Goal: Transaction & Acquisition: Purchase product/service

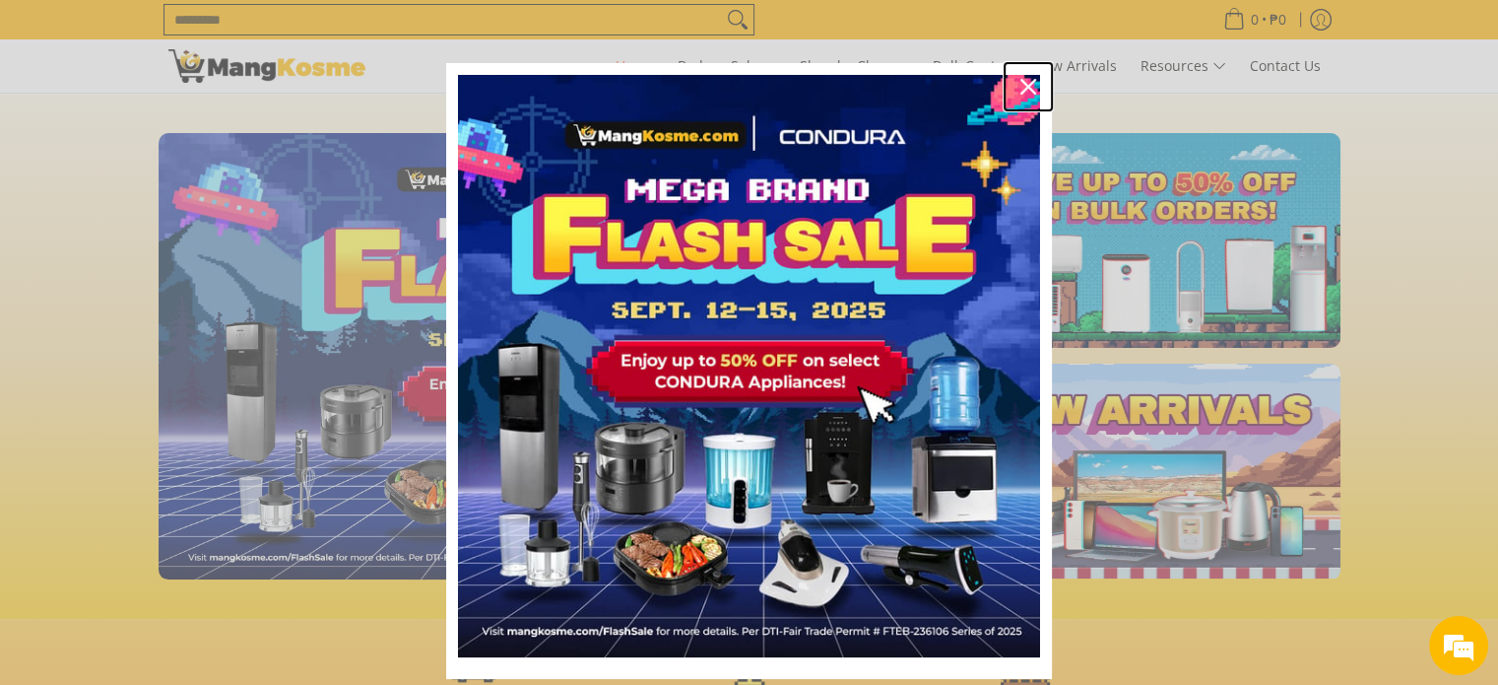
click at [1021, 83] on icon "close icon" at bounding box center [1029, 87] width 16 height 16
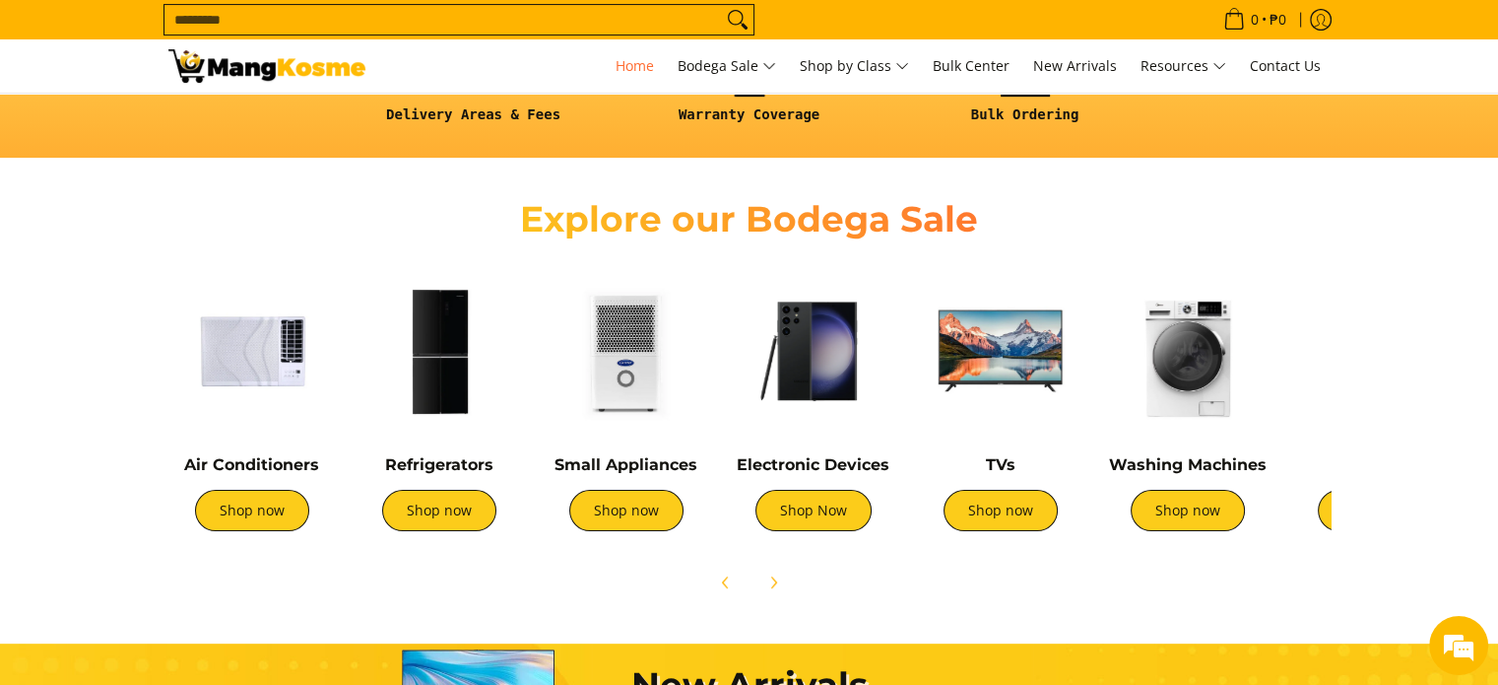
scroll to position [0, 783]
click at [1179, 468] on link "Washing Machines" at bounding box center [1188, 464] width 158 height 19
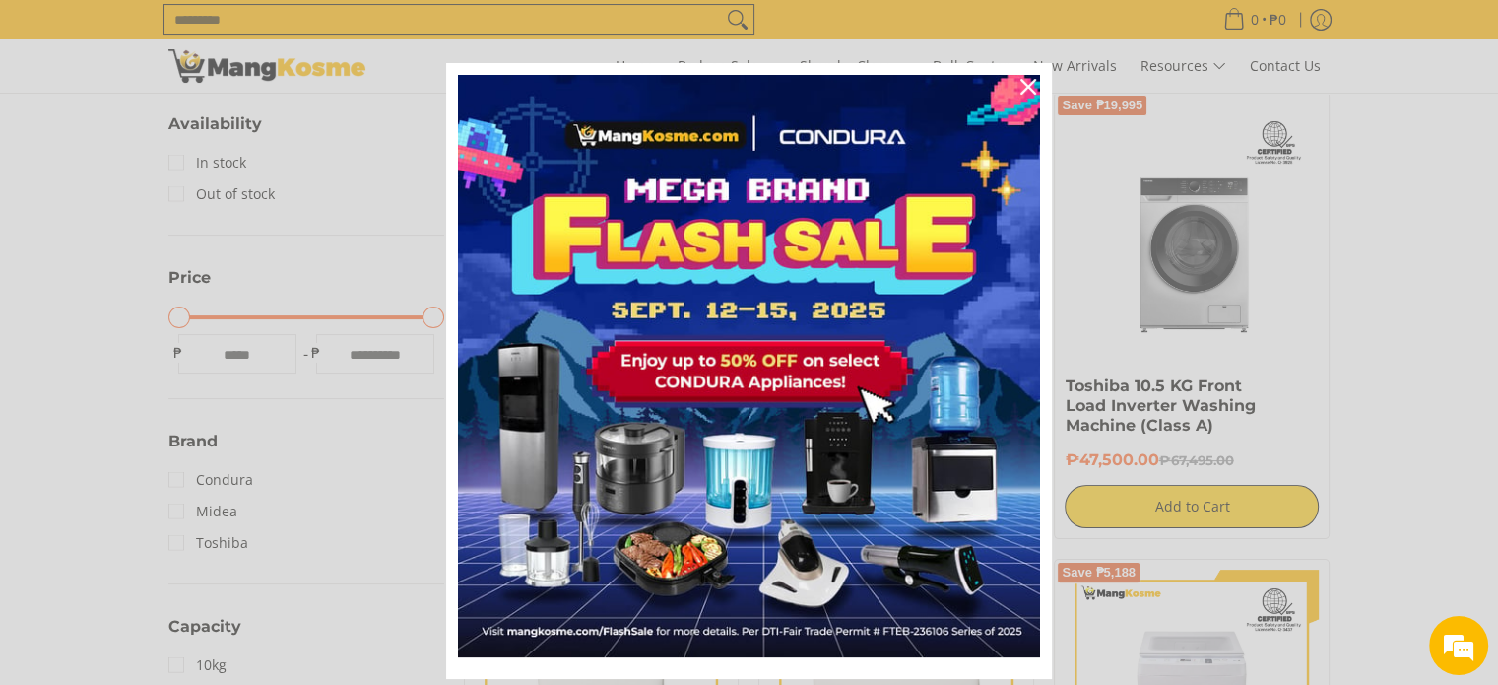
scroll to position [394, 0]
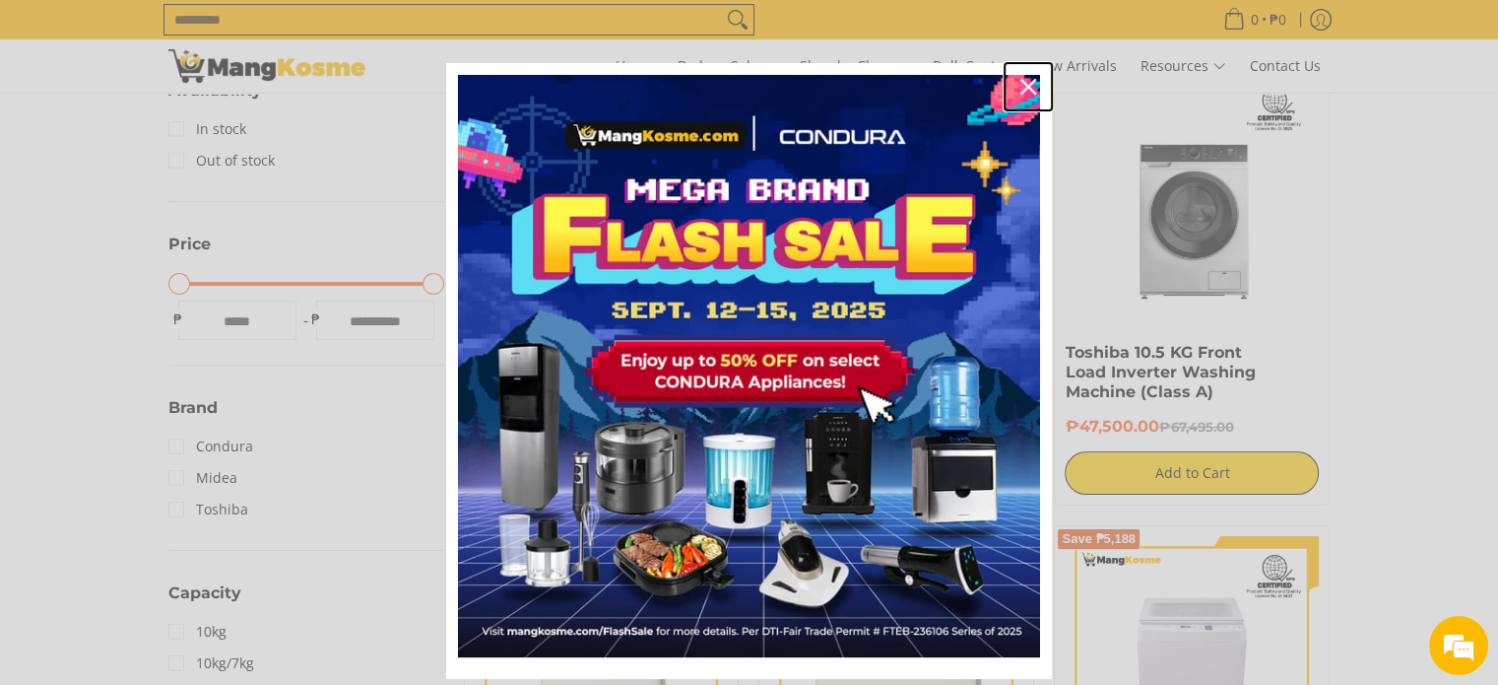
click at [1023, 87] on icon "close icon" at bounding box center [1029, 87] width 16 height 16
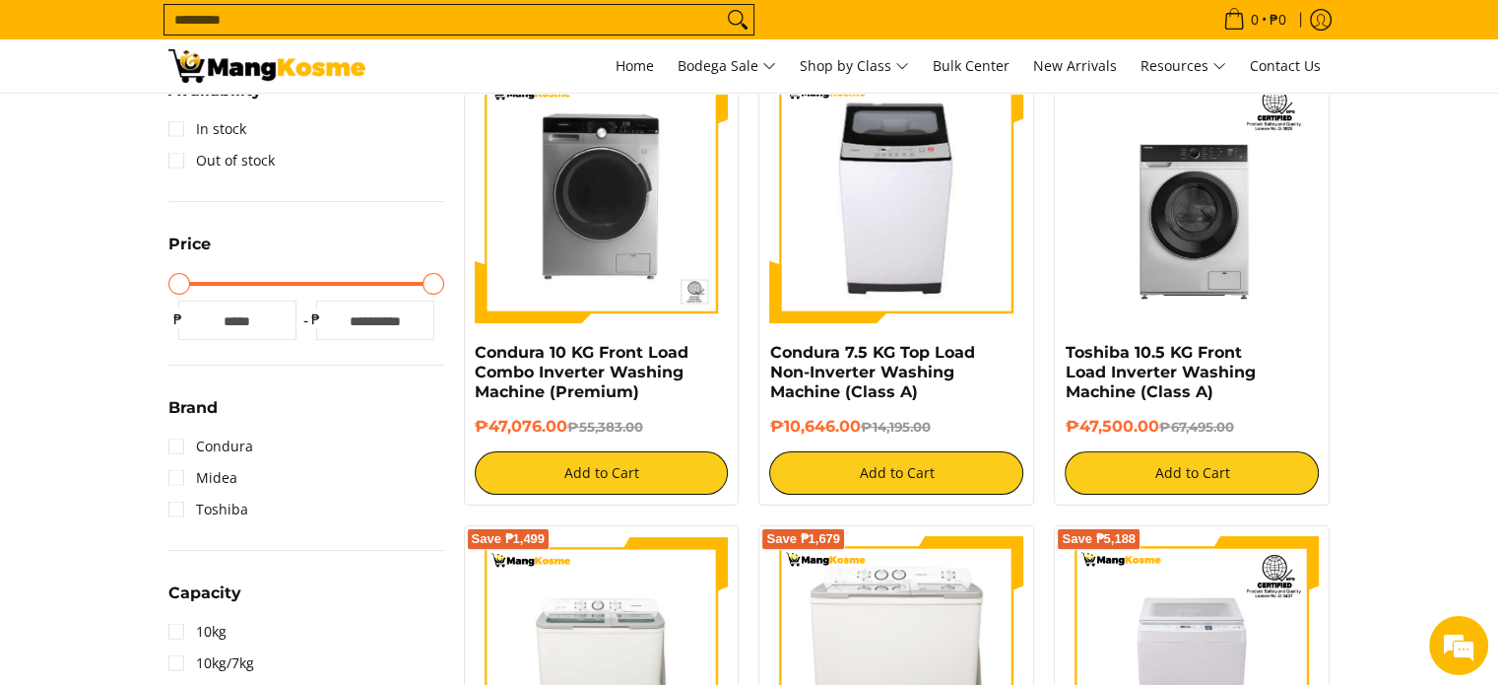
drag, startPoint x: 406, startPoint y: 317, endPoint x: 319, endPoint y: 317, distance: 86.7
click at [319, 317] on div "Maximum Price ***** ₱" at bounding box center [375, 319] width 138 height 39
type input "*****"
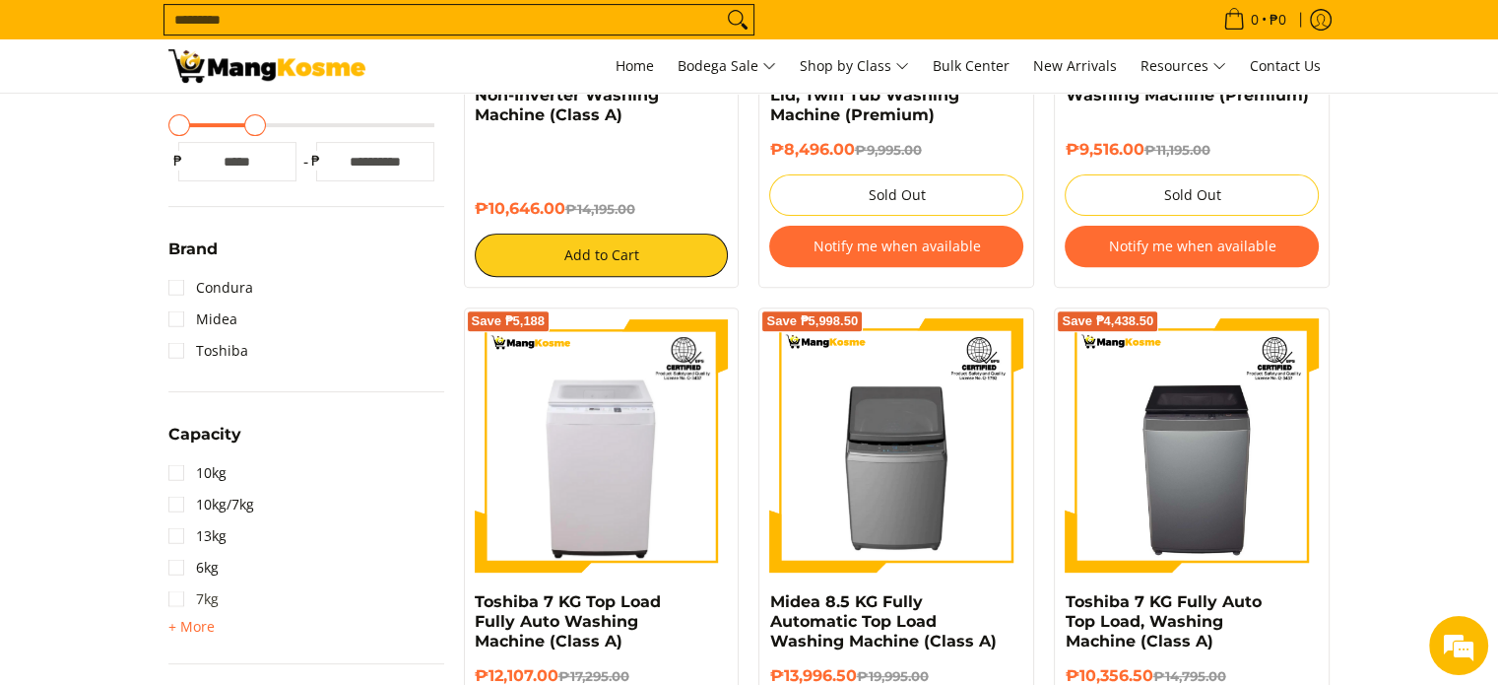
scroll to position [868, 0]
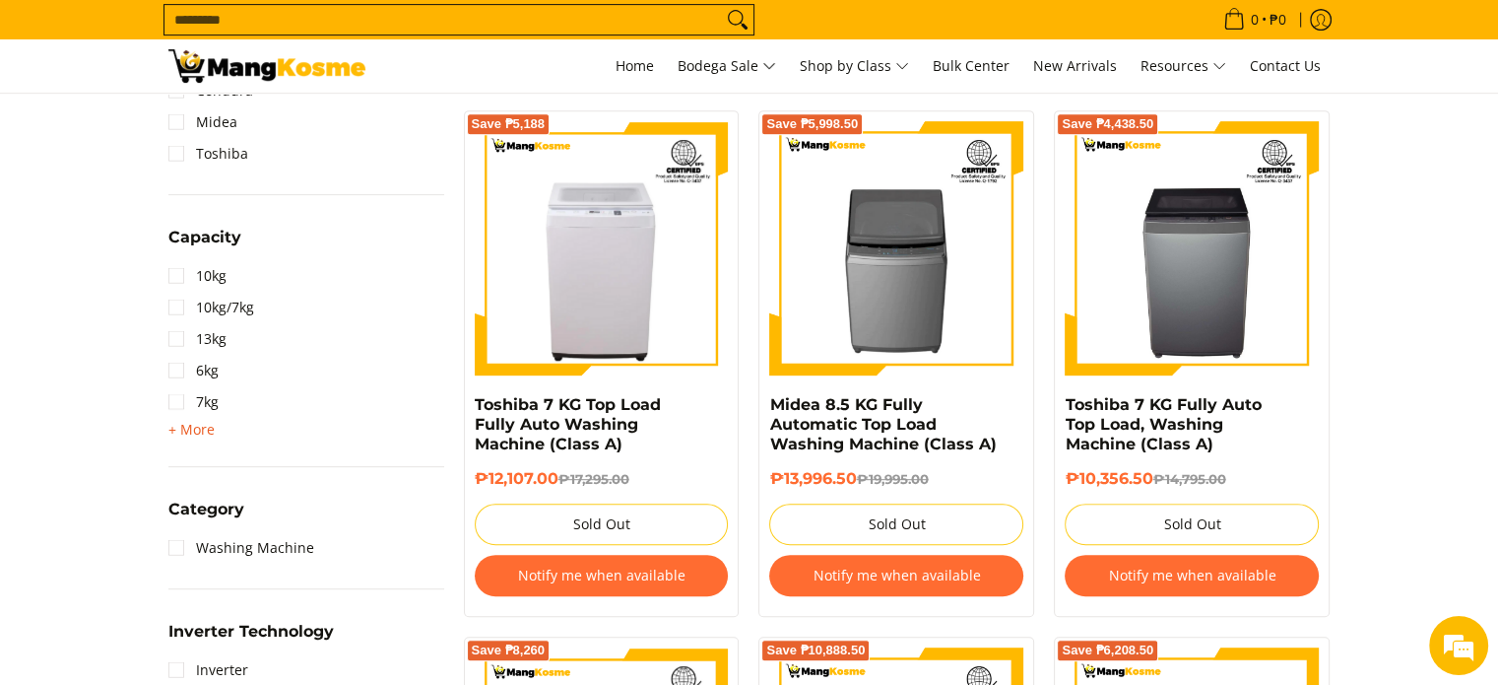
click at [194, 424] on span "+ More" at bounding box center [191, 430] width 46 height 16
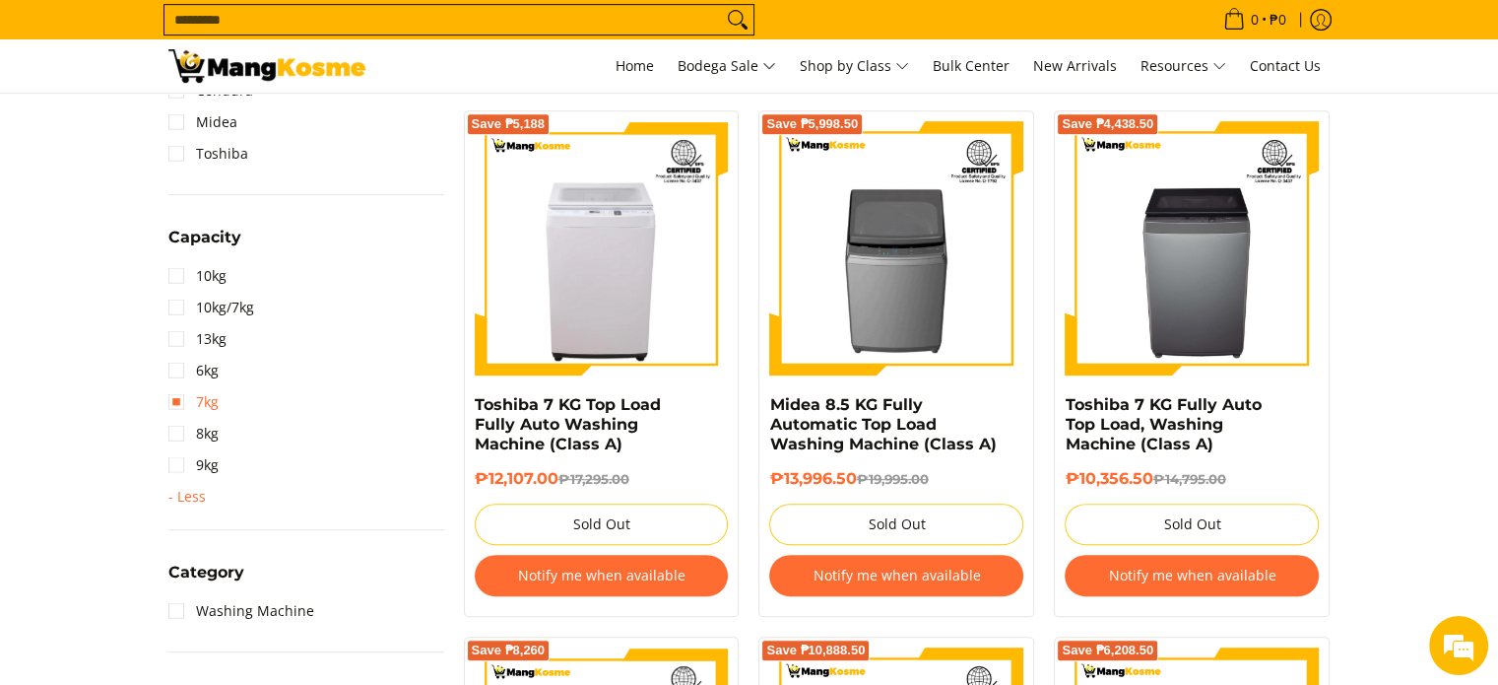
click at [177, 400] on link "7kg" at bounding box center [193, 402] width 50 height 32
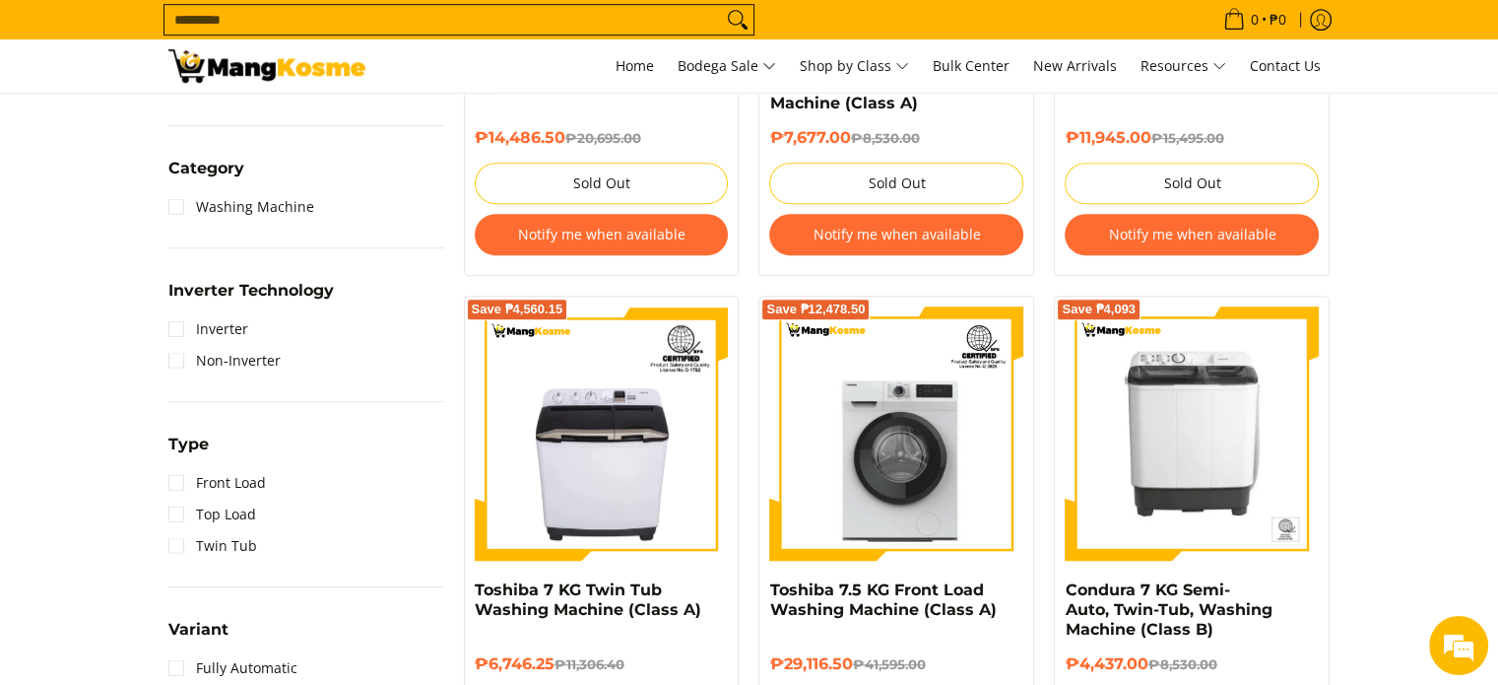
scroll to position [1262, 0]
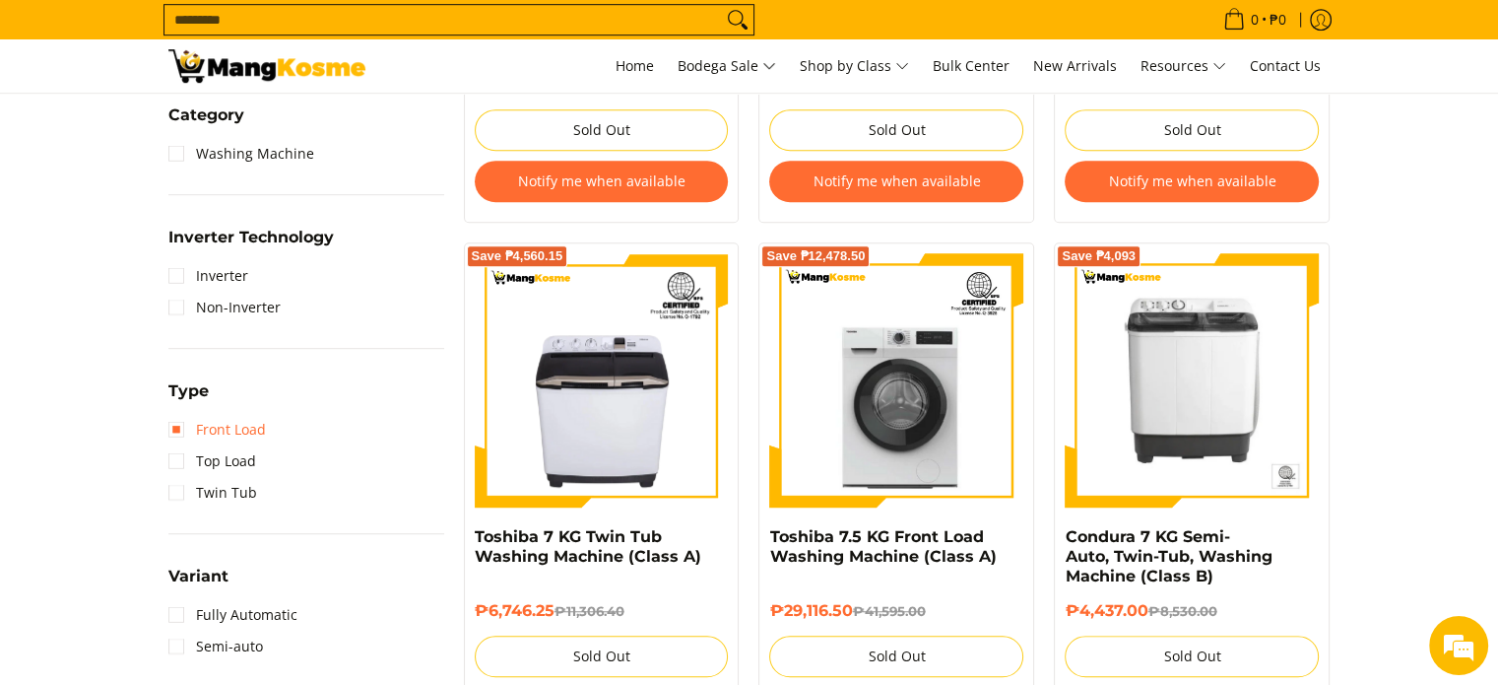
click at [175, 419] on link "Front Load" at bounding box center [217, 430] width 98 height 32
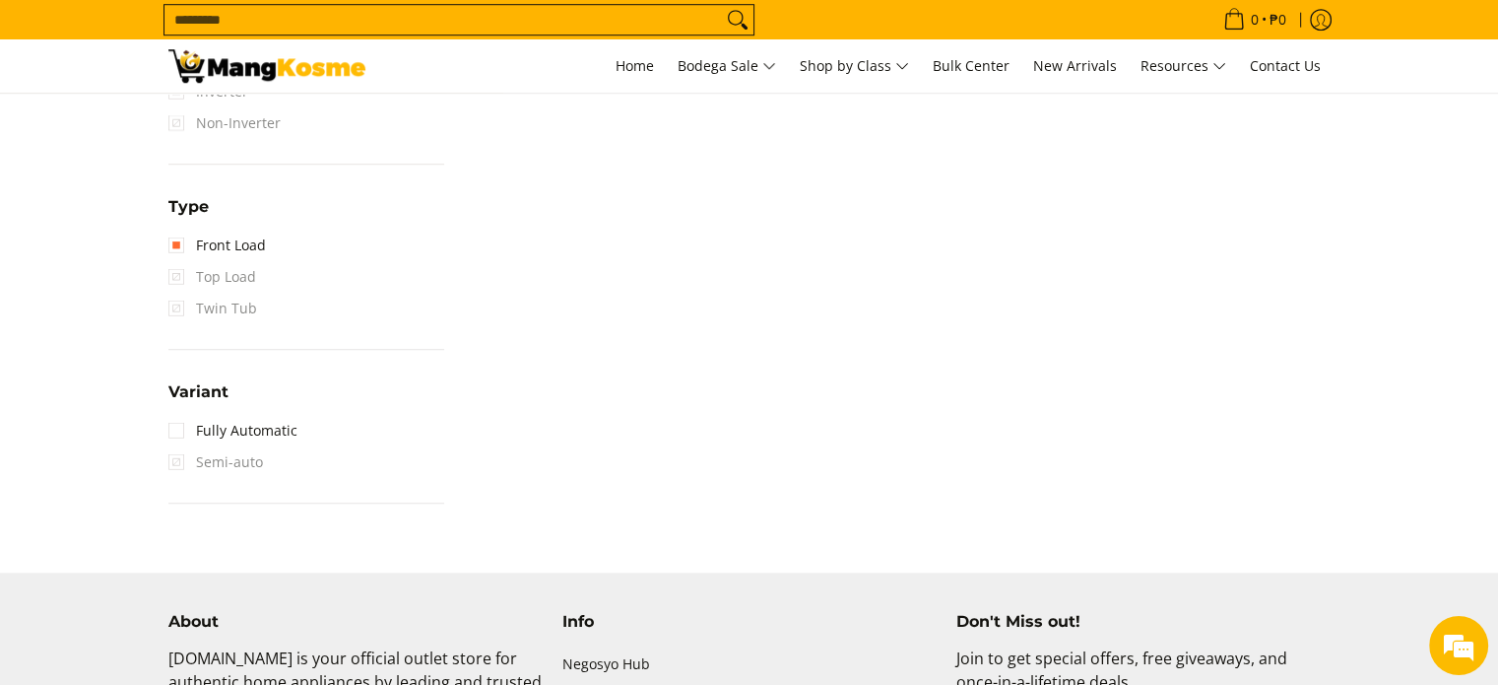
scroll to position [1459, 0]
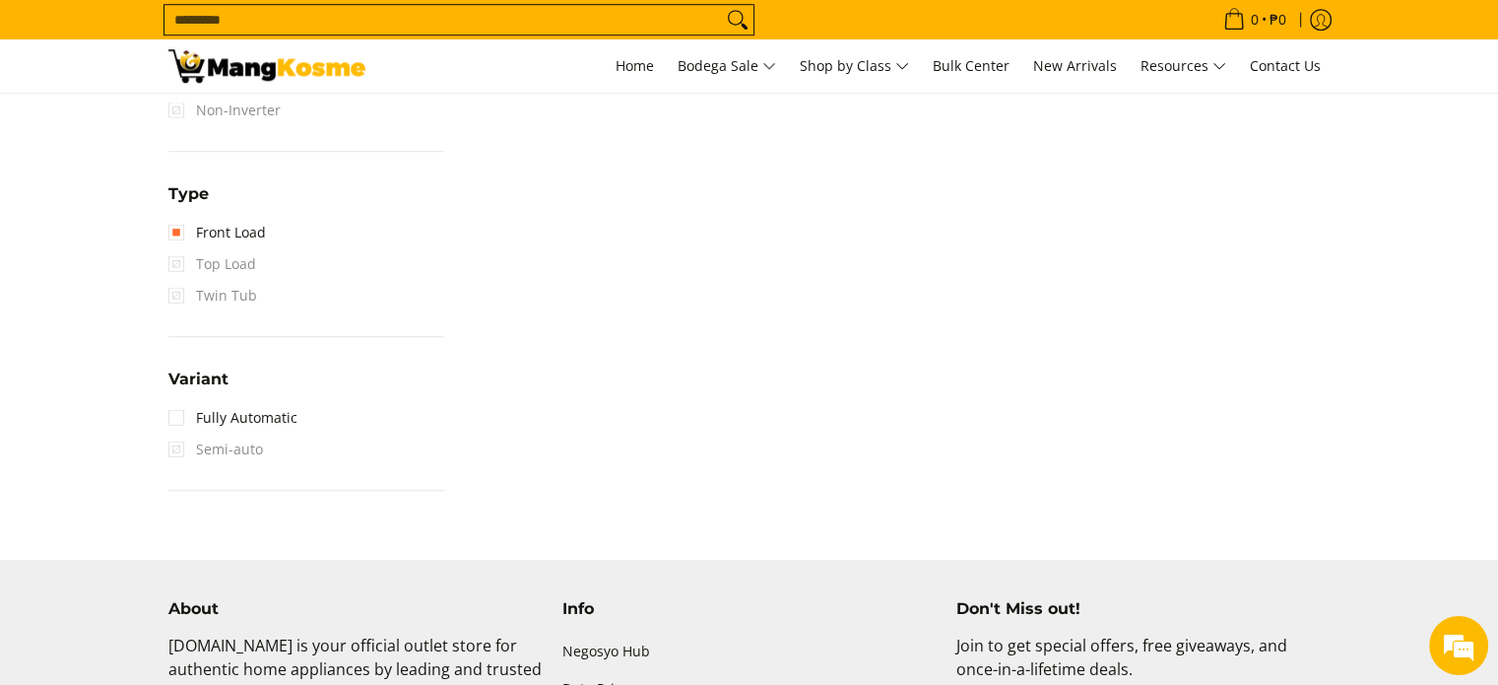
click at [176, 261] on span "Top Load" at bounding box center [212, 264] width 88 height 32
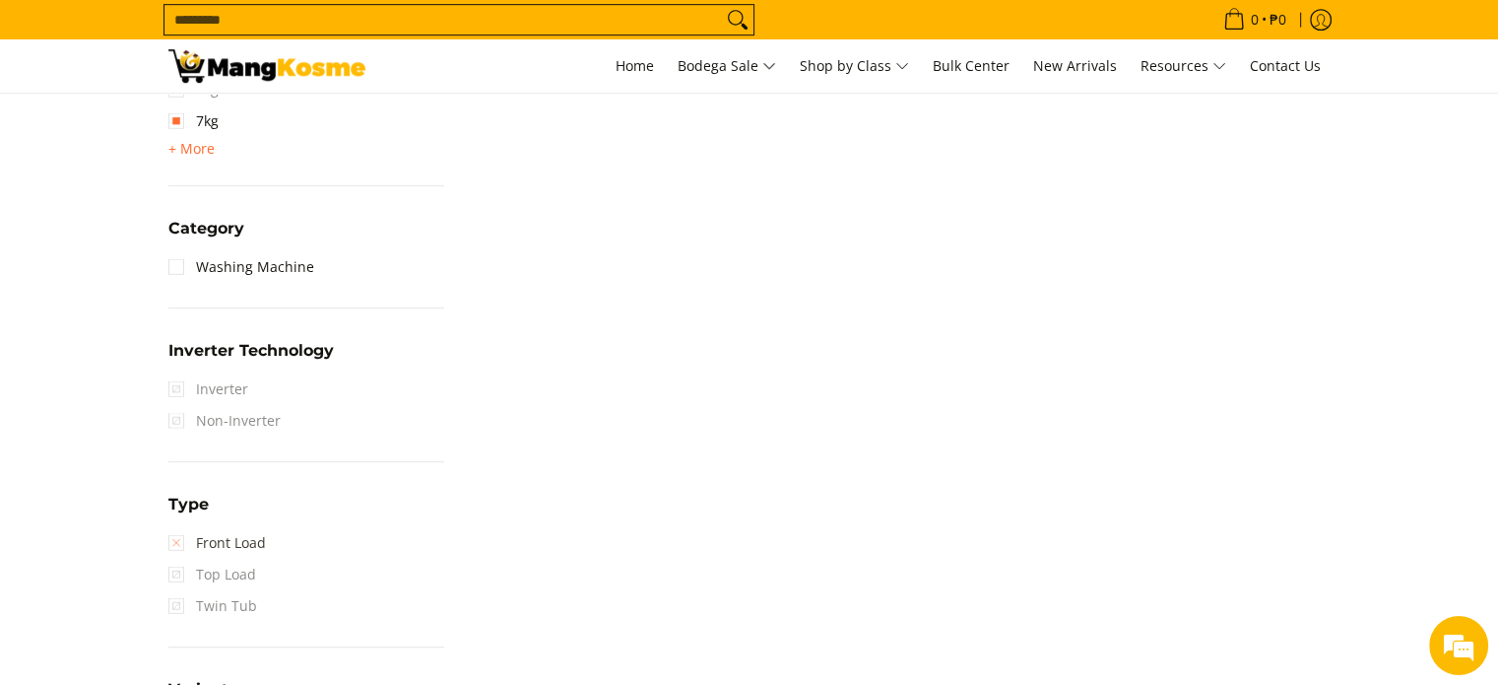
scroll to position [1182, 0]
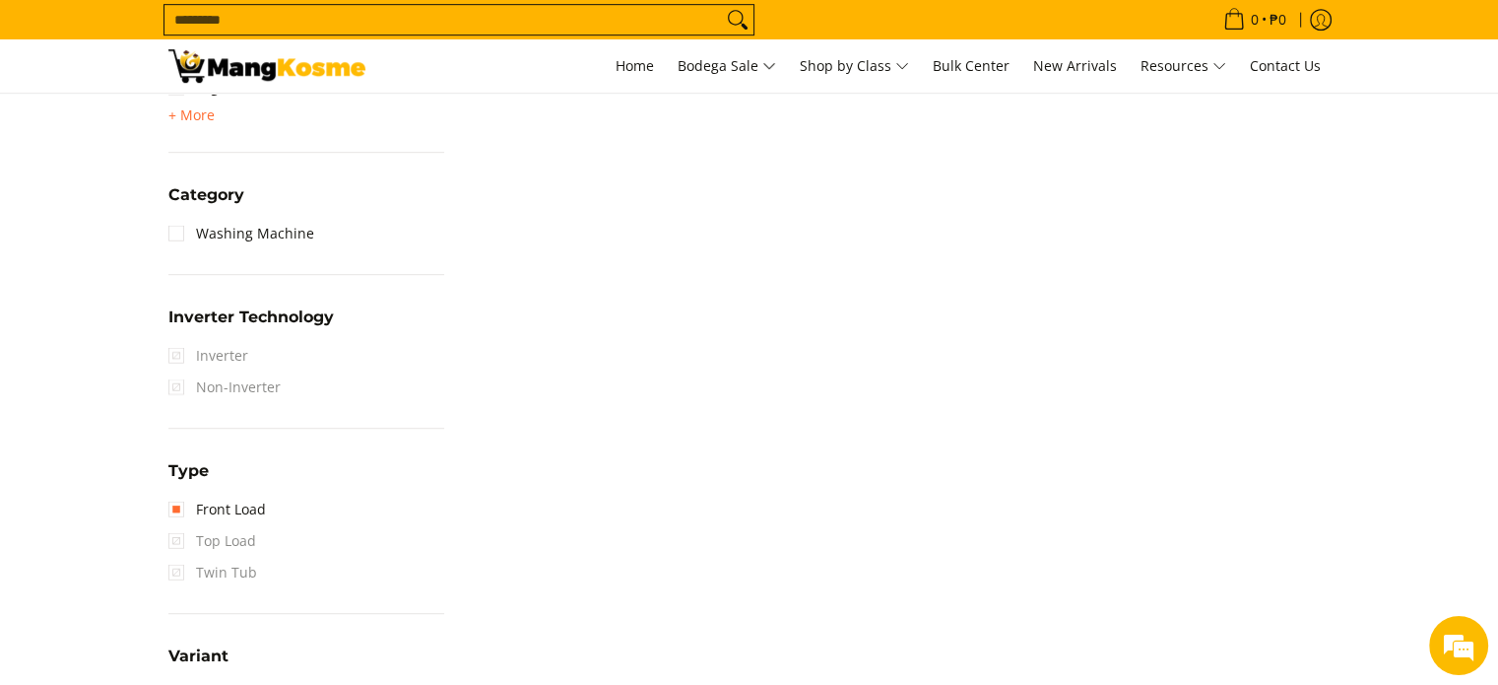
click at [176, 535] on span "Top Load" at bounding box center [212, 541] width 88 height 32
click at [217, 505] on link "Front Load" at bounding box center [217, 510] width 98 height 32
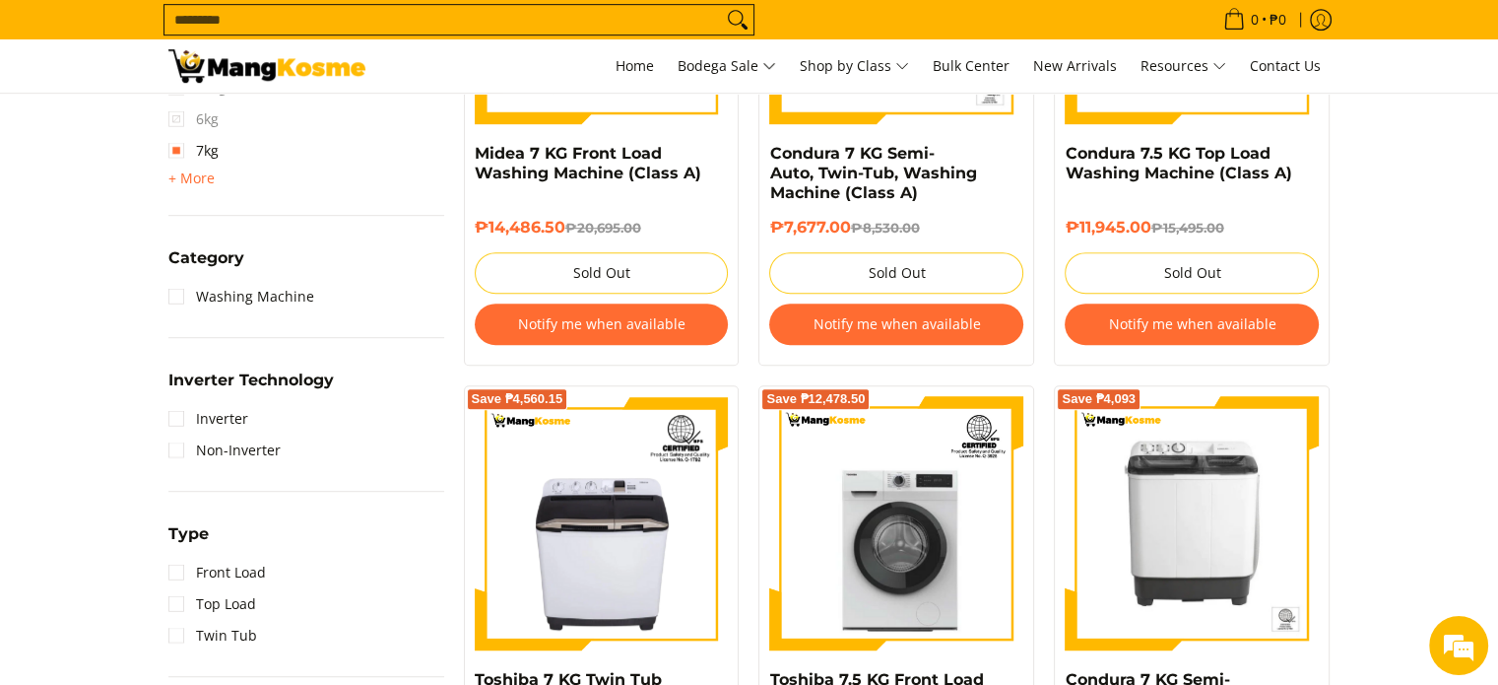
scroll to position [1262, 0]
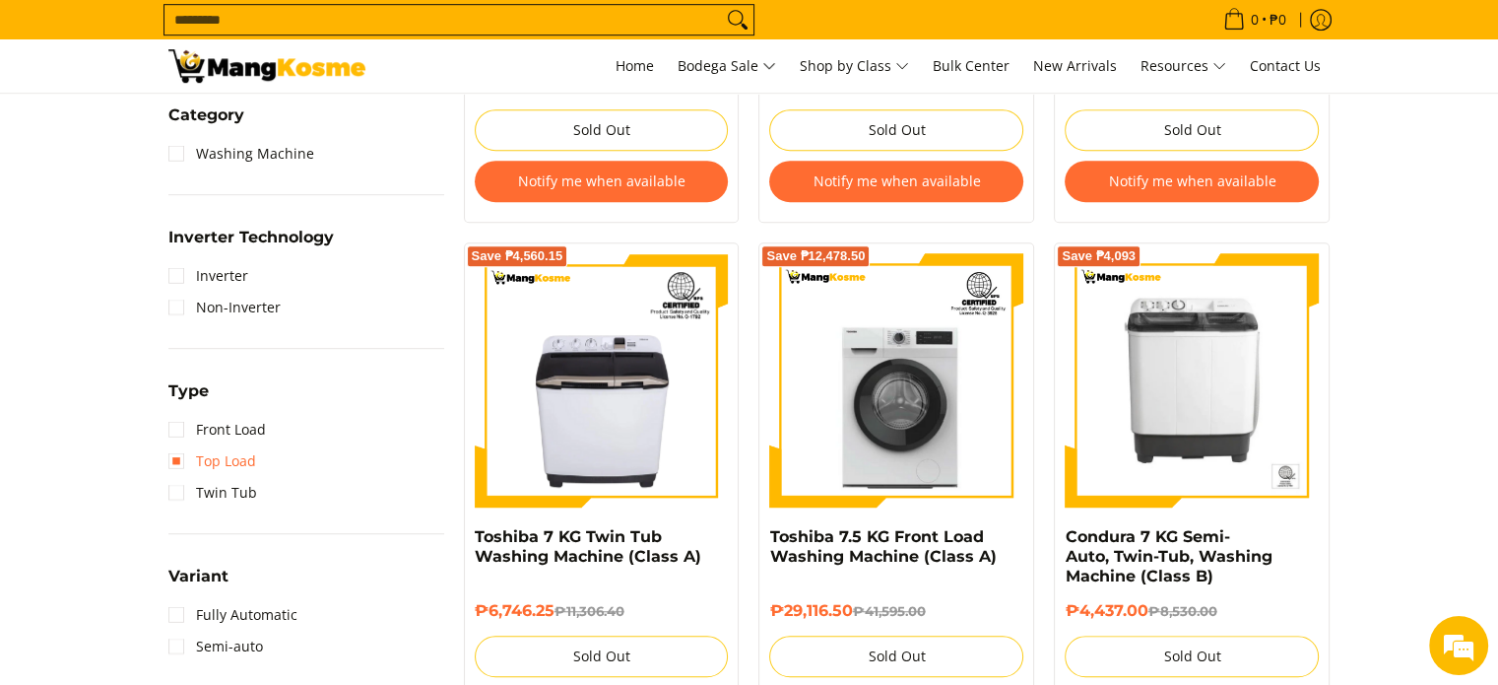
click at [236, 459] on link "Top Load" at bounding box center [212, 461] width 88 height 32
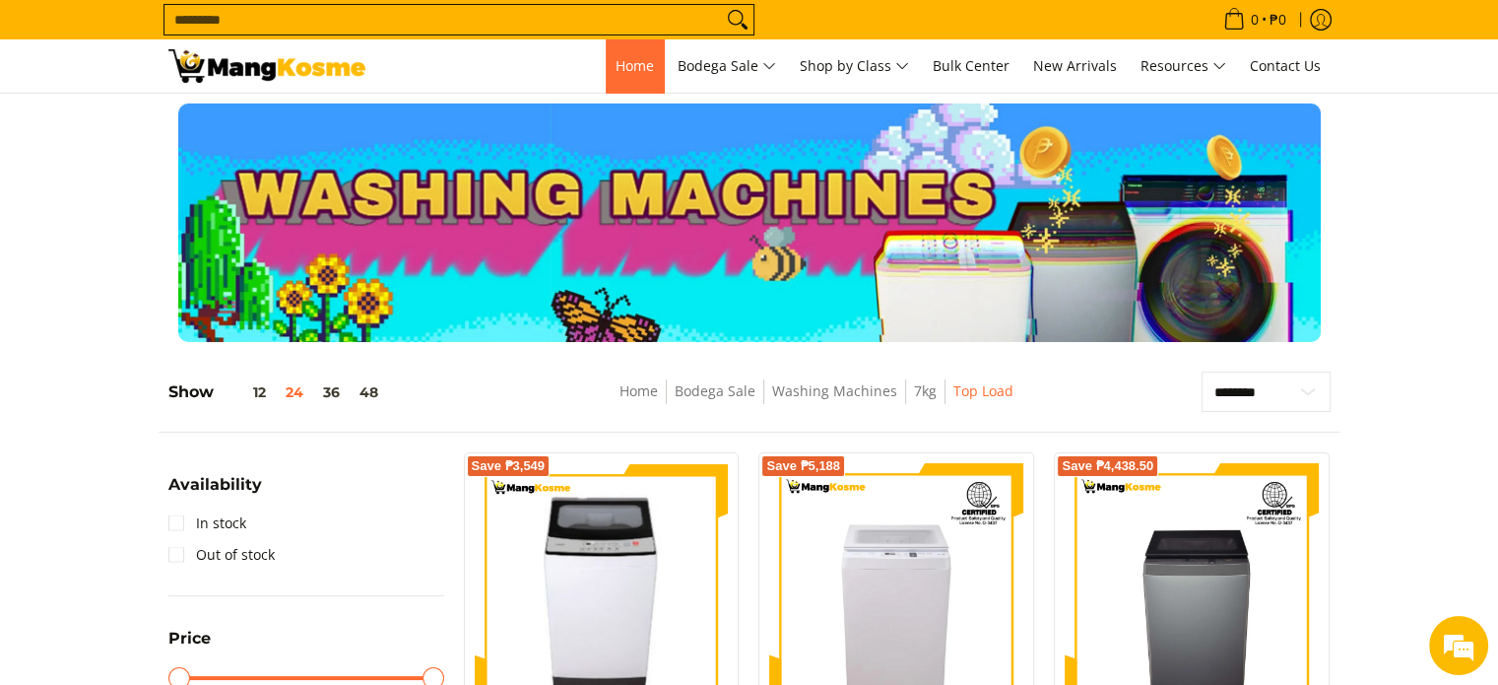
drag, startPoint x: 618, startPoint y: 76, endPoint x: 601, endPoint y: 90, distance: 21.7
click at [619, 76] on link "Home" at bounding box center [635, 65] width 58 height 53
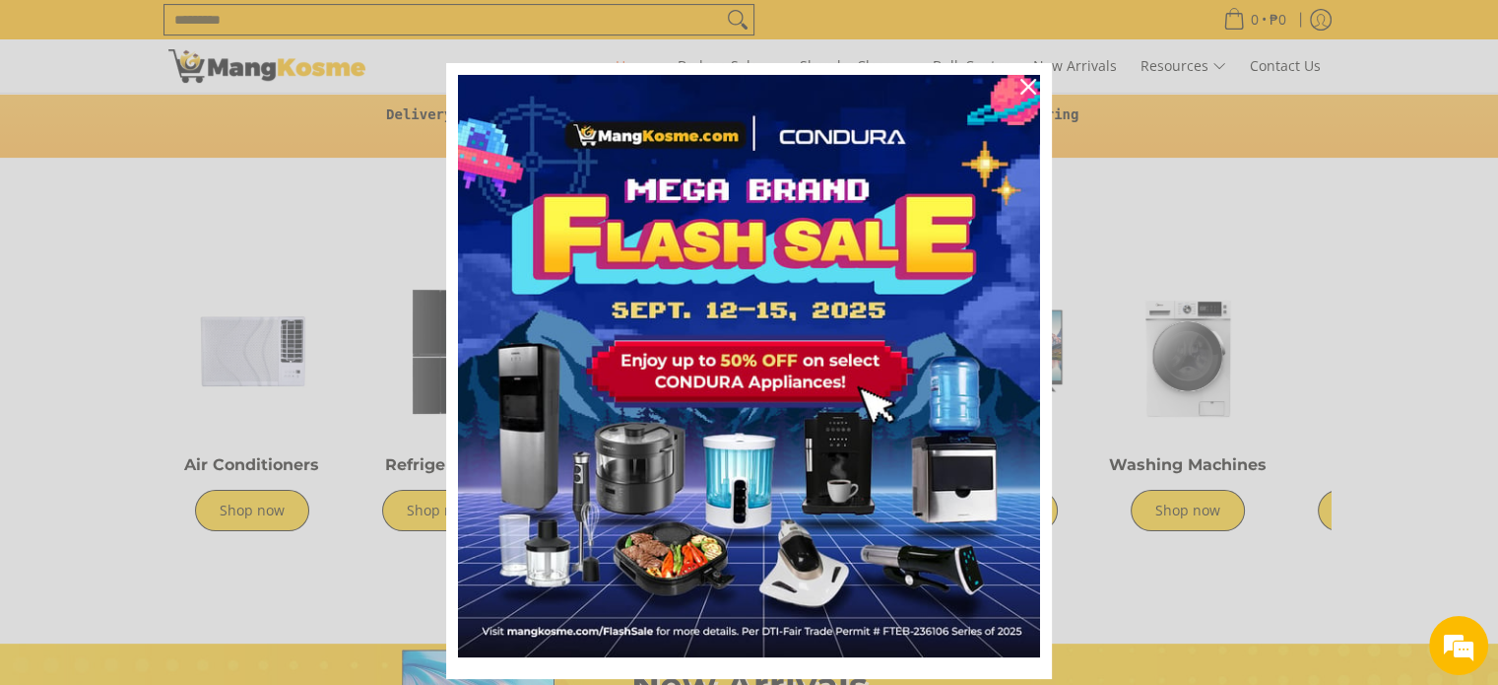
scroll to position [985, 0]
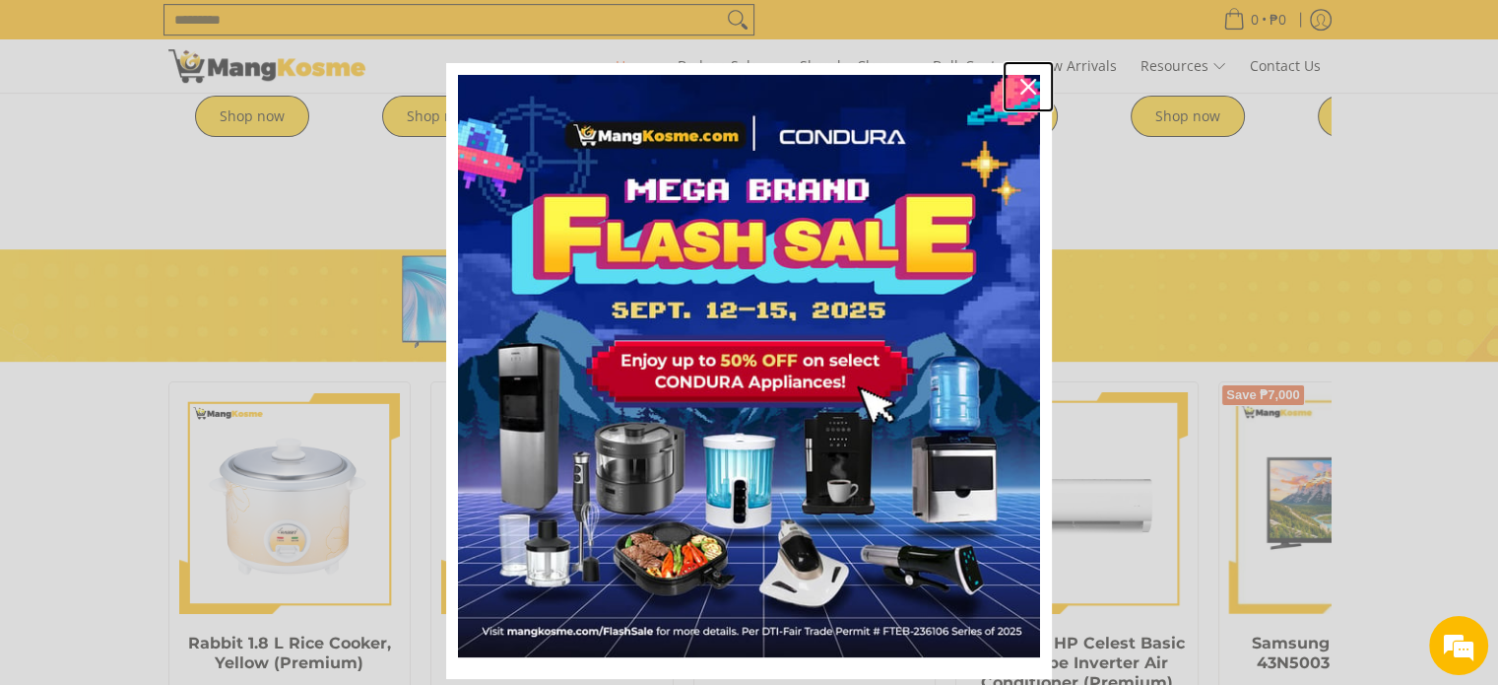
click at [1021, 87] on icon "close icon" at bounding box center [1029, 87] width 16 height 16
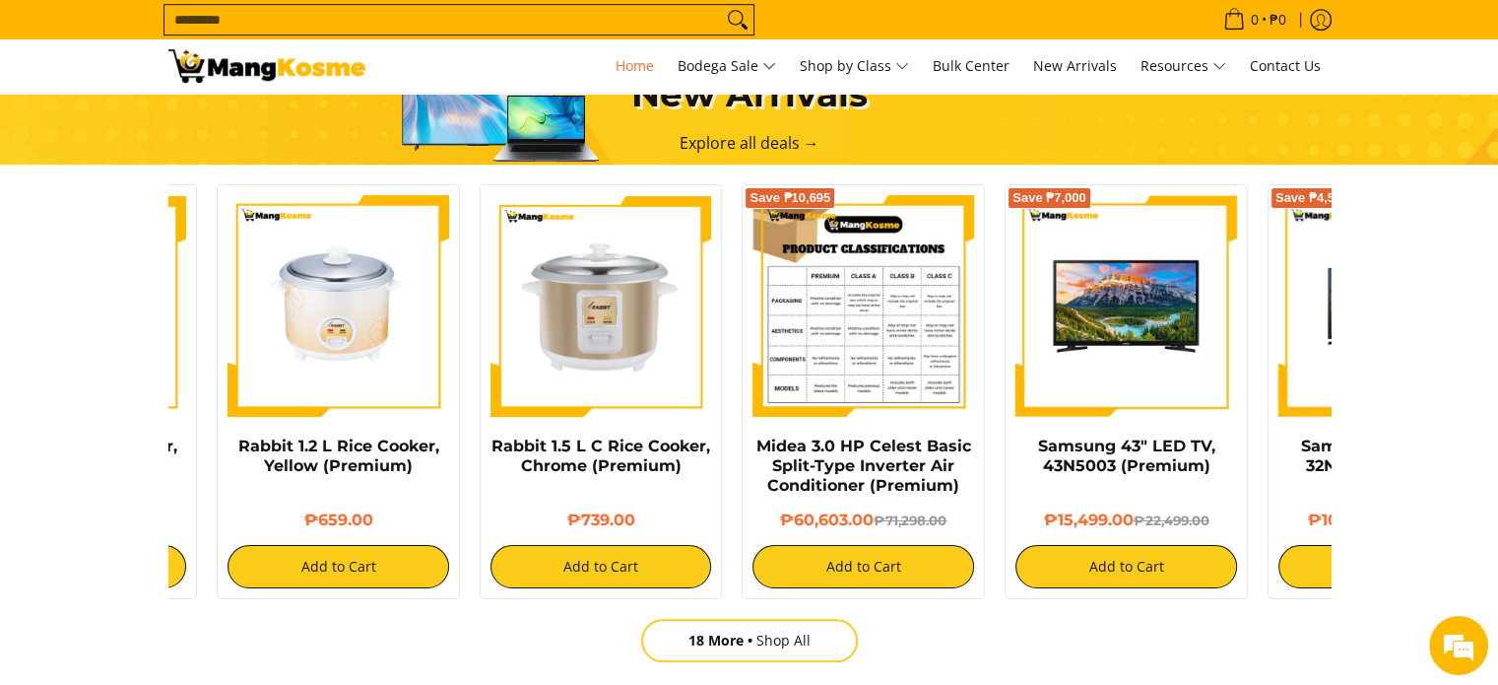
scroll to position [0, 394]
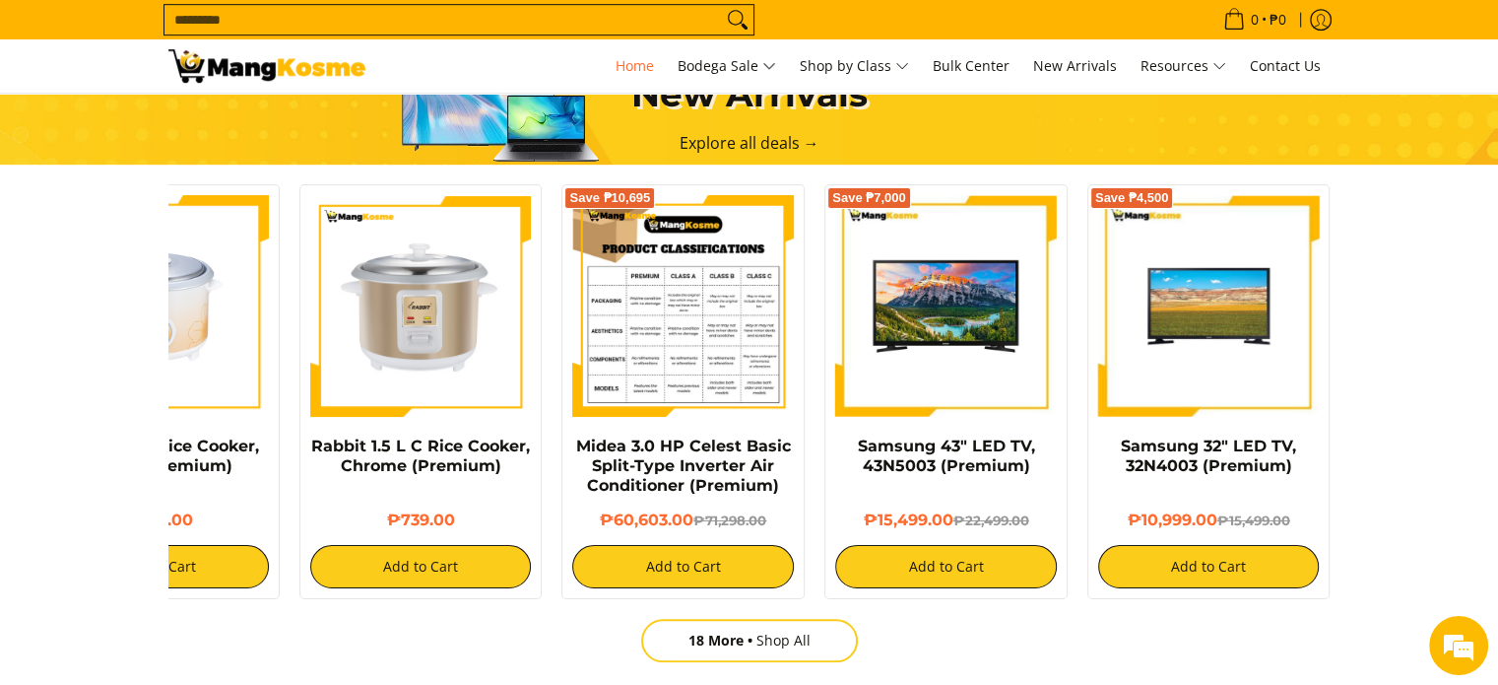
drag, startPoint x: 1288, startPoint y: 358, endPoint x: 617, endPoint y: 318, distance: 672.1
click at [619, 323] on div "Rabbit 1.8 L Rice Cooker, Yellow (Premium) ₱799.00 Add to Cart Rabbit 1.2 L Ric…" at bounding box center [553, 386] width 1576 height 425
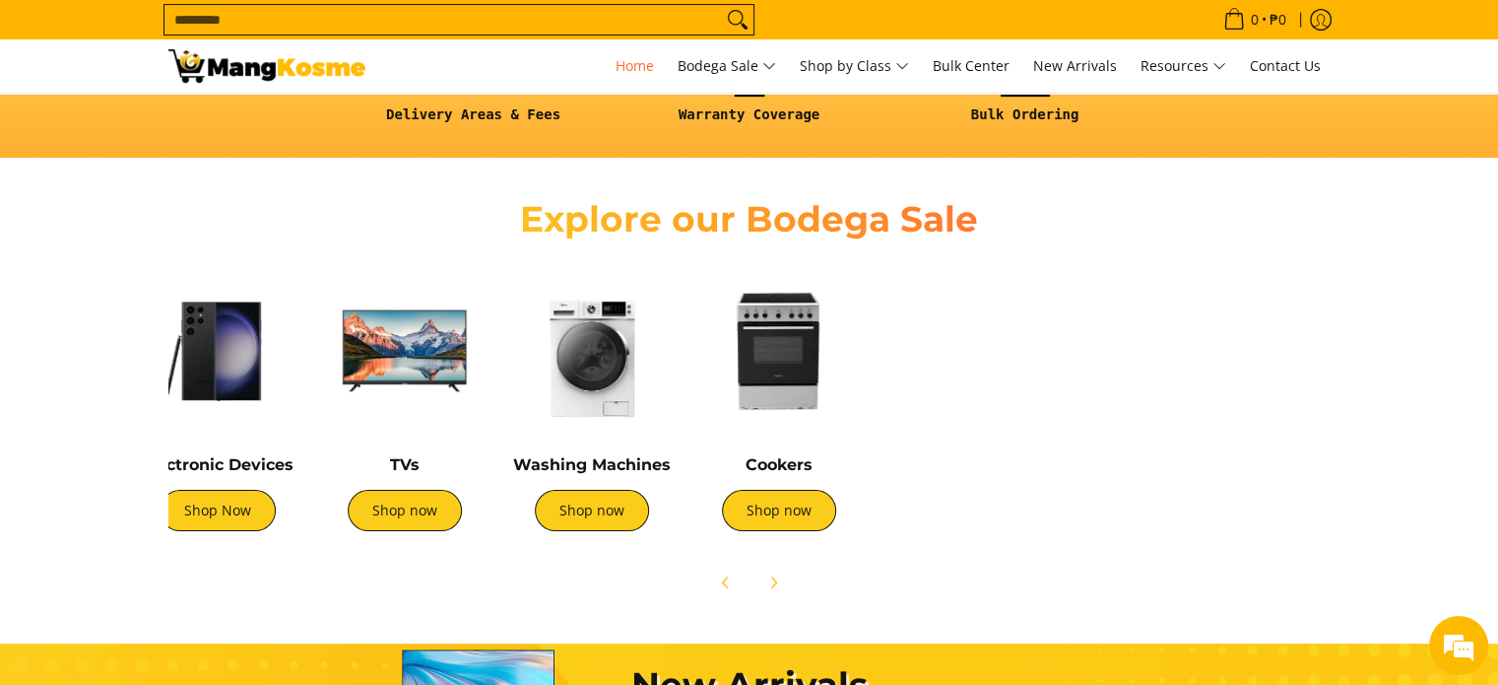
scroll to position [0, 656]
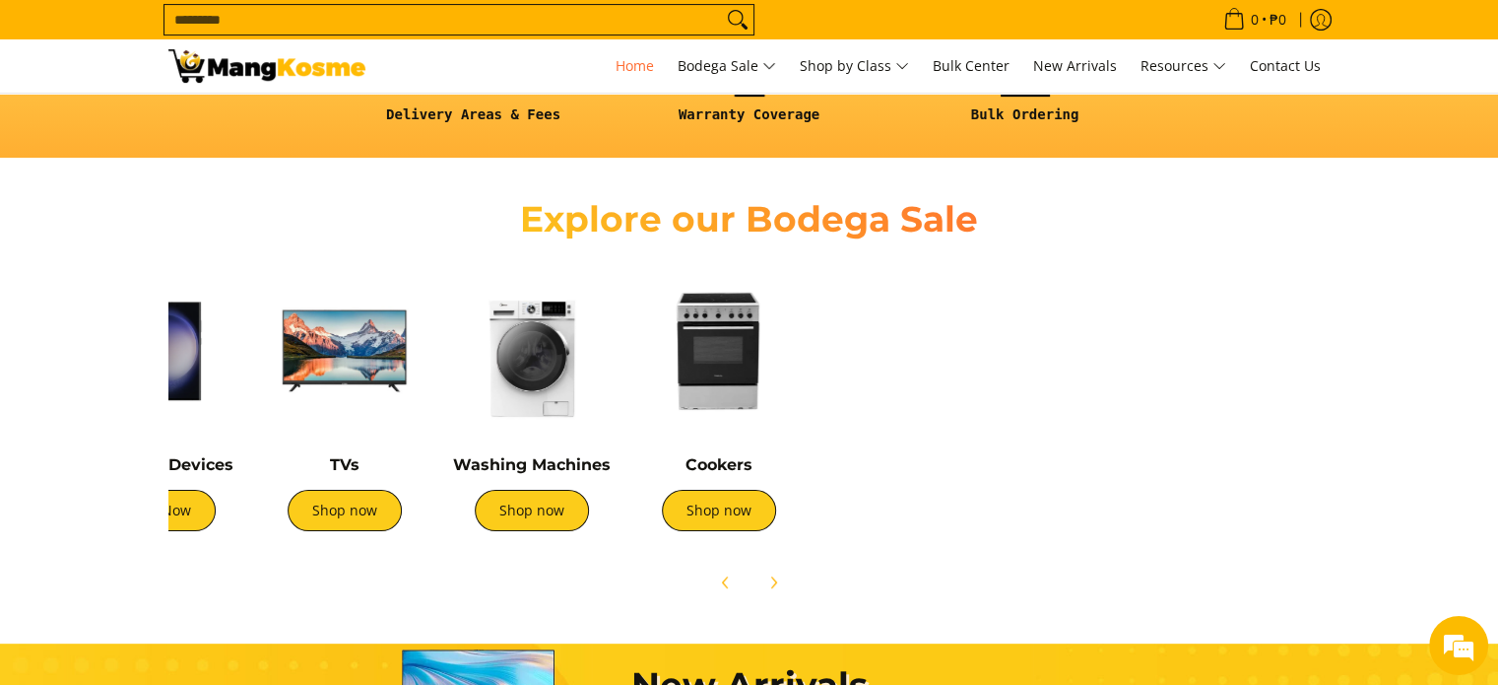
drag, startPoint x: 926, startPoint y: 387, endPoint x: 401, endPoint y: 326, distance: 528.6
click at [412, 330] on div "Air Conditioners Shop now Refrigerators Shop now Shop now" at bounding box center [421, 403] width 1839 height 293
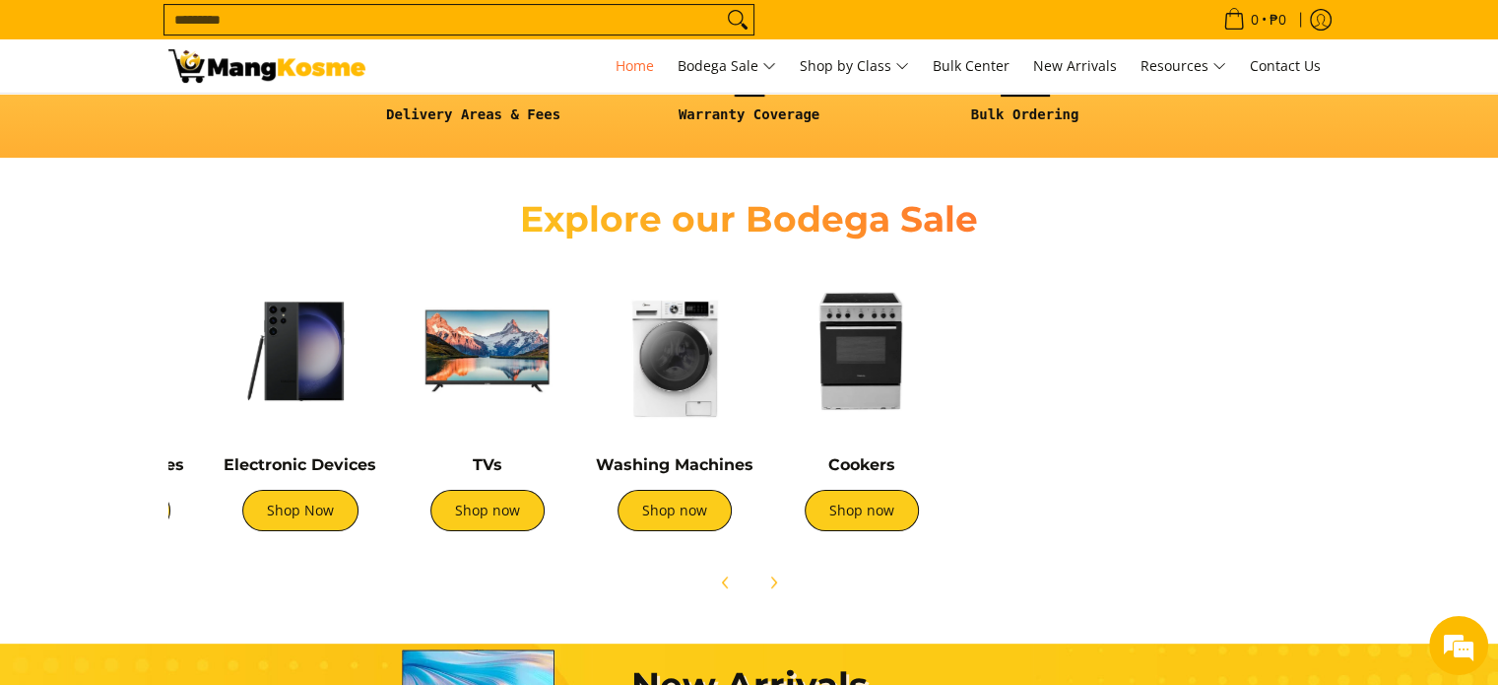
scroll to position [0, 0]
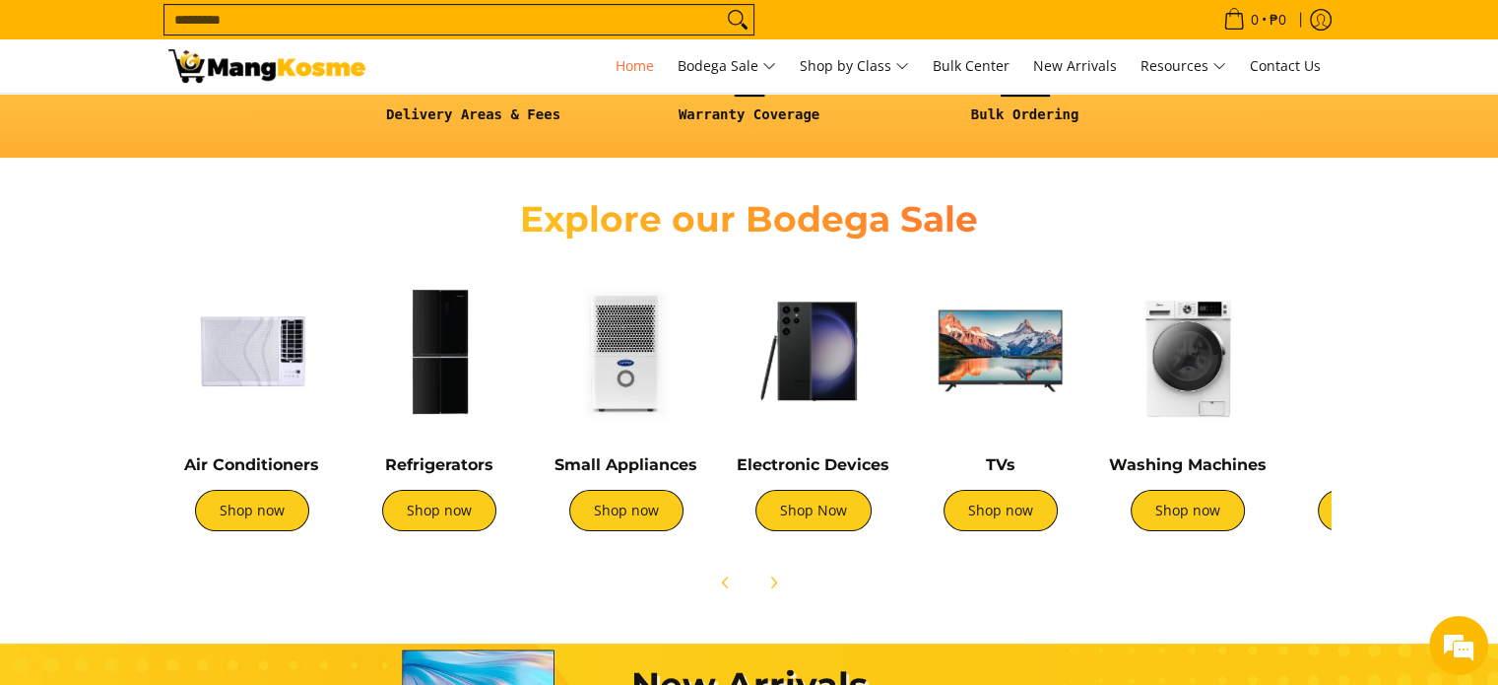
drag, startPoint x: 581, startPoint y: 337, endPoint x: 1490, endPoint y: 393, distance: 910.1
click at [1469, 393] on section "Explore our Bodega Sale Air Conditioners Shop now Refrigerators Shop now" at bounding box center [749, 389] width 1498 height 445
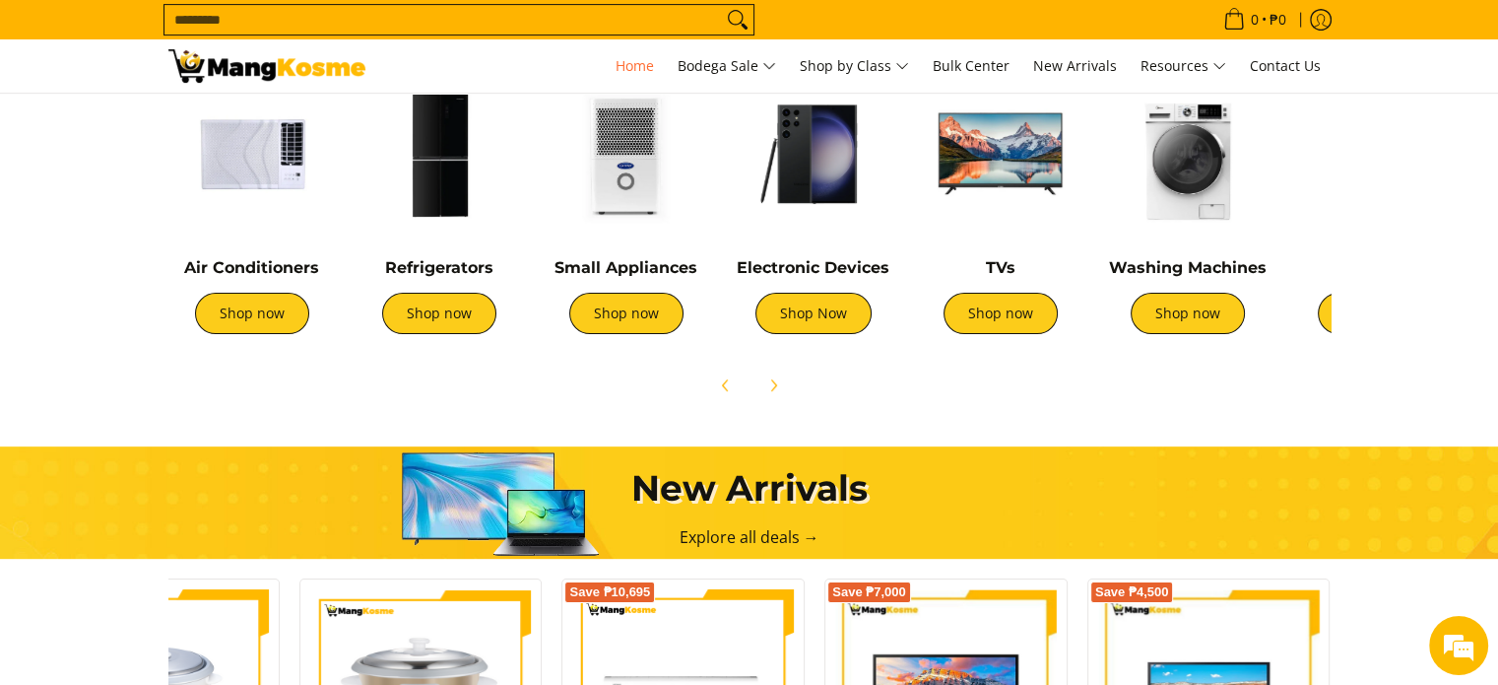
scroll to position [394, 0]
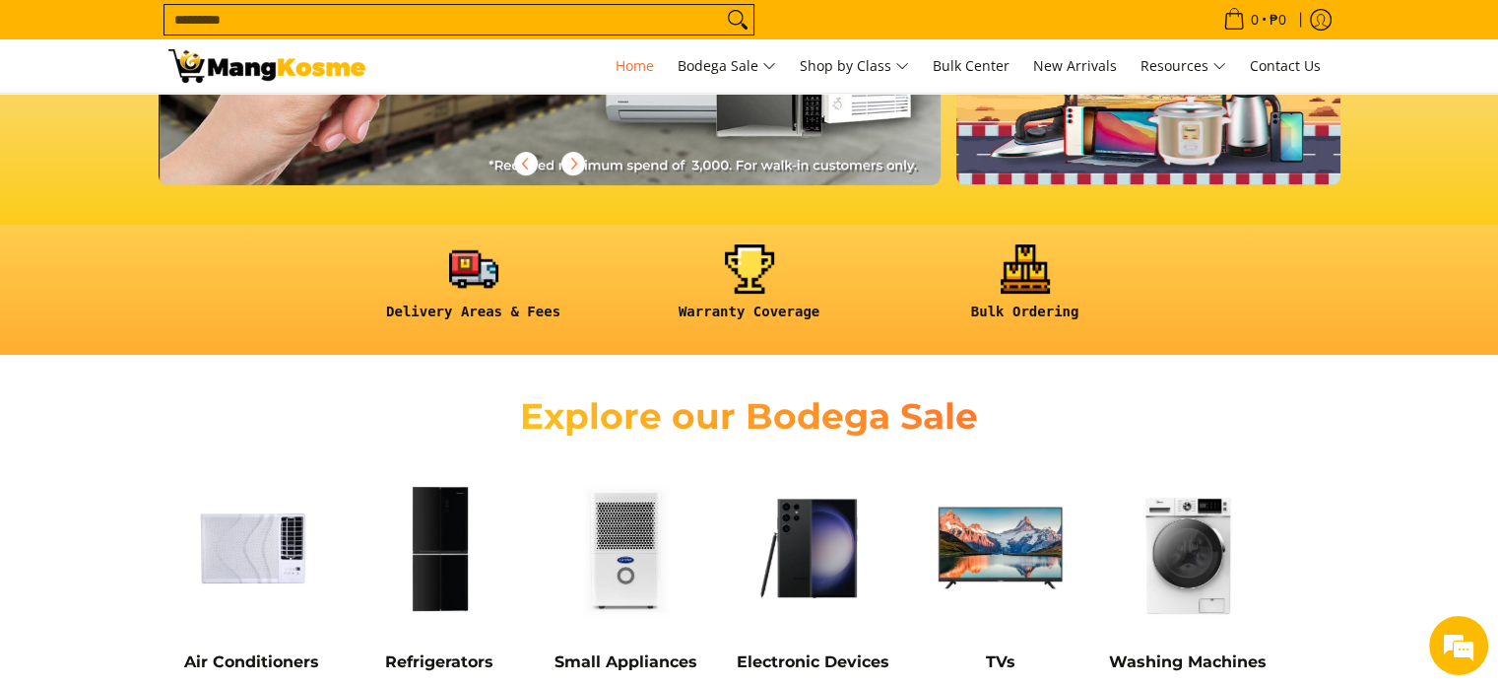
click at [257, 571] on img at bounding box center [251, 547] width 167 height 167
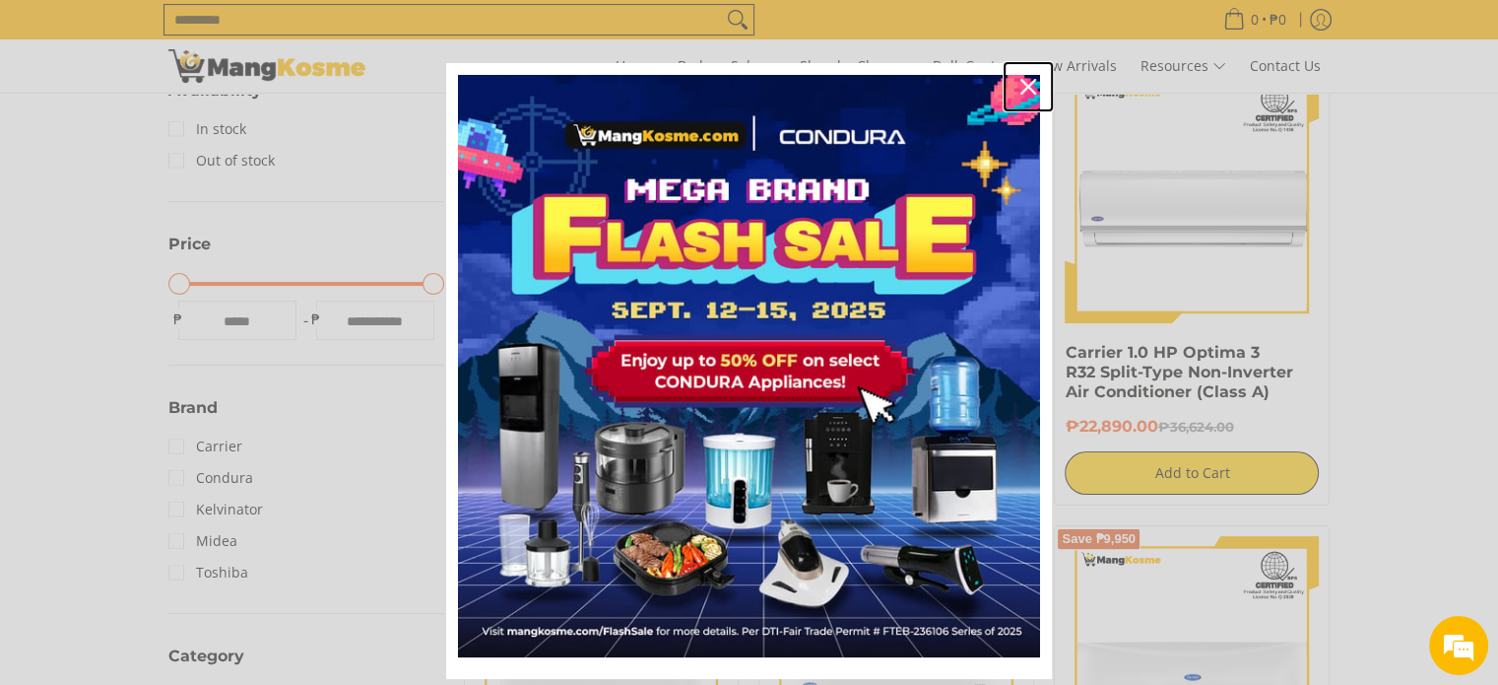
click at [1021, 86] on icon "close icon" at bounding box center [1029, 87] width 16 height 16
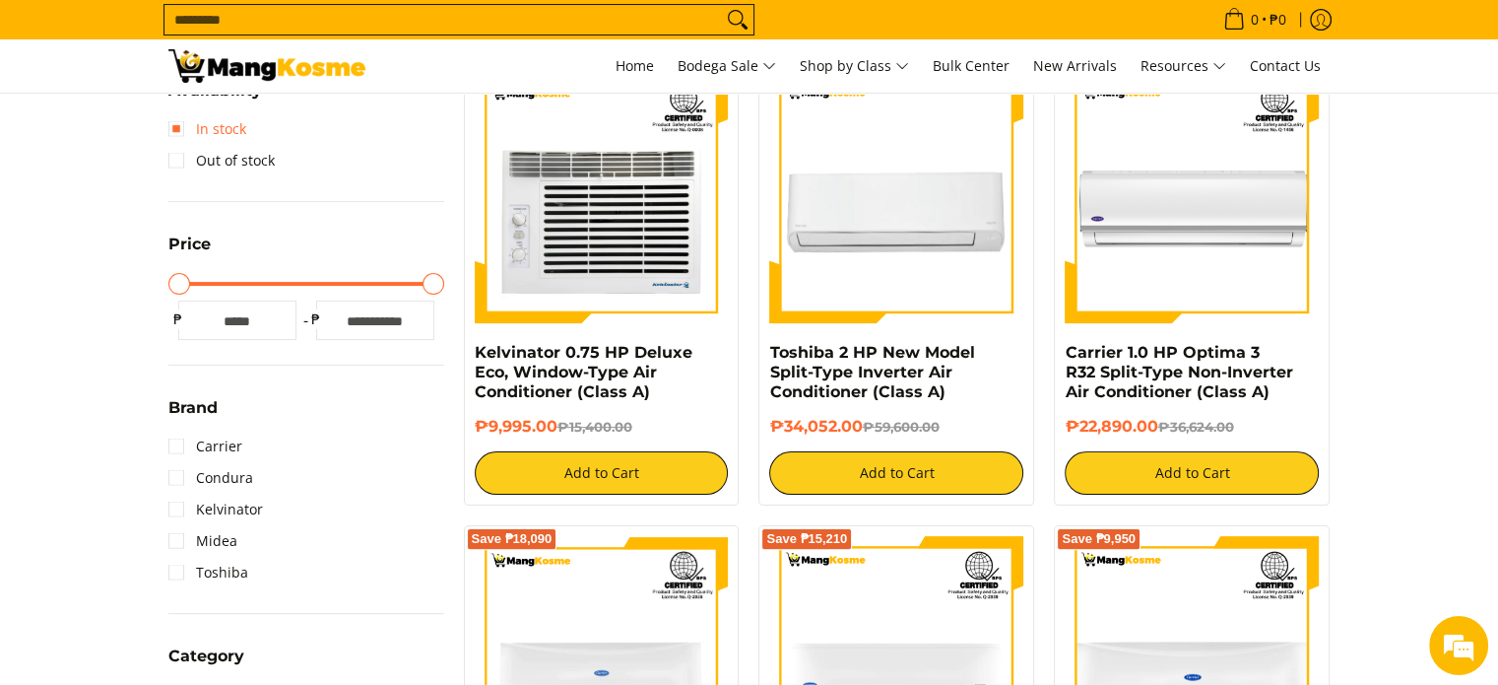
click at [188, 131] on link "In stock" at bounding box center [207, 129] width 78 height 32
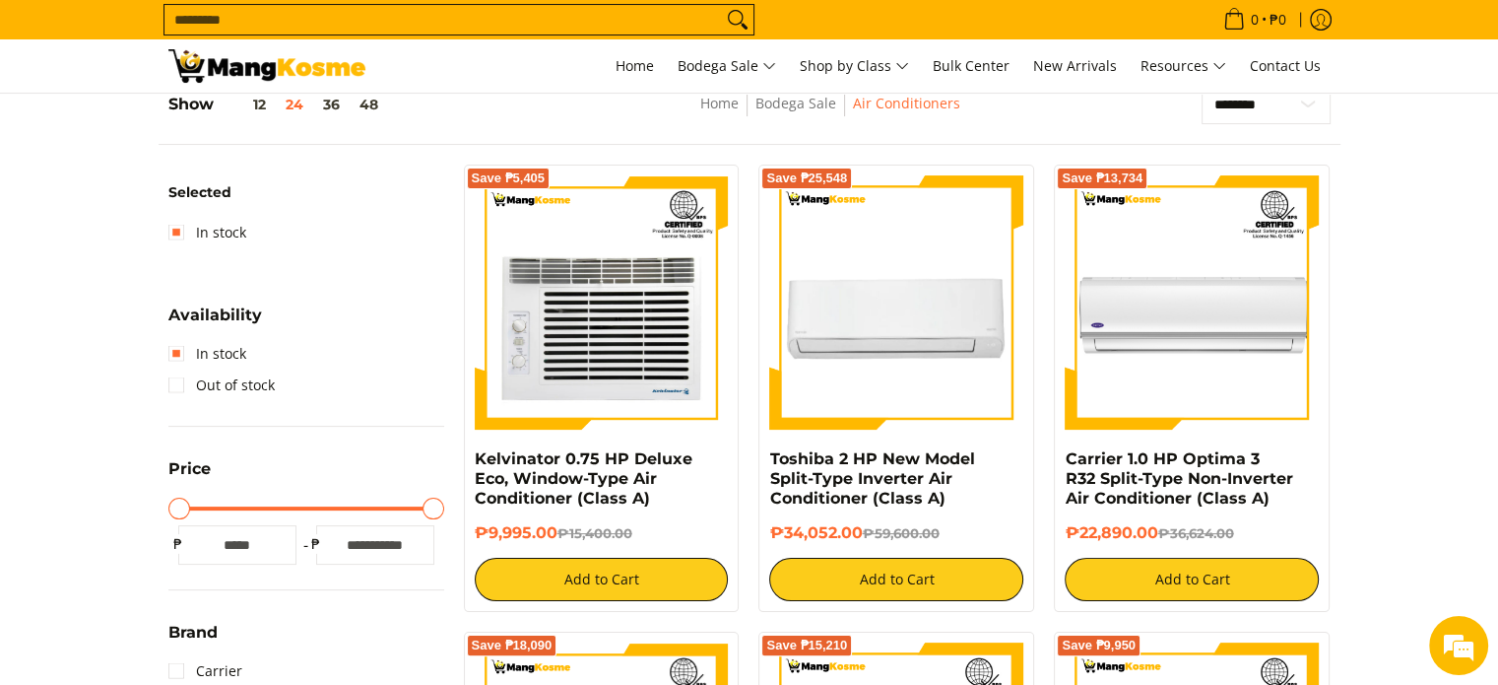
scroll to position [277, 0]
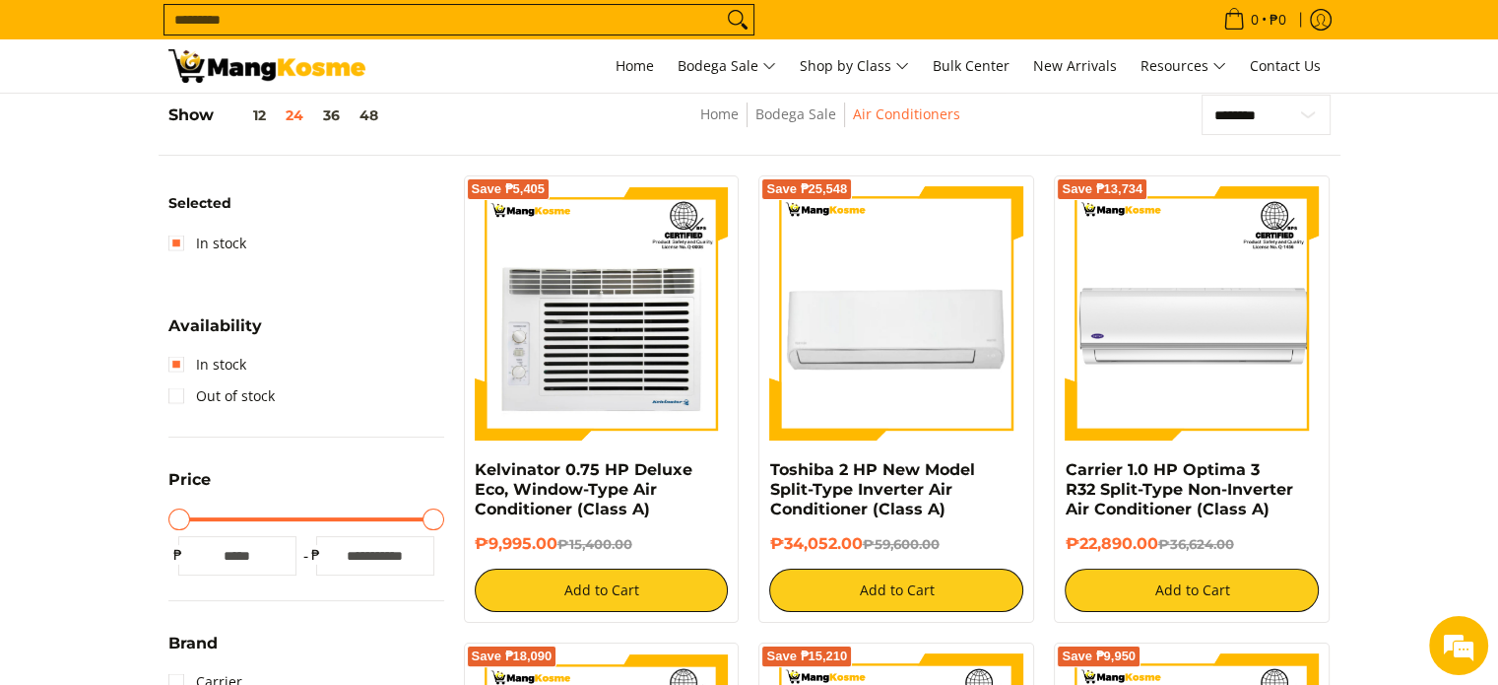
drag, startPoint x: 414, startPoint y: 558, endPoint x: 357, endPoint y: 543, distance: 59.0
click at [357, 547] on input "******" at bounding box center [375, 555] width 118 height 39
type input "*"
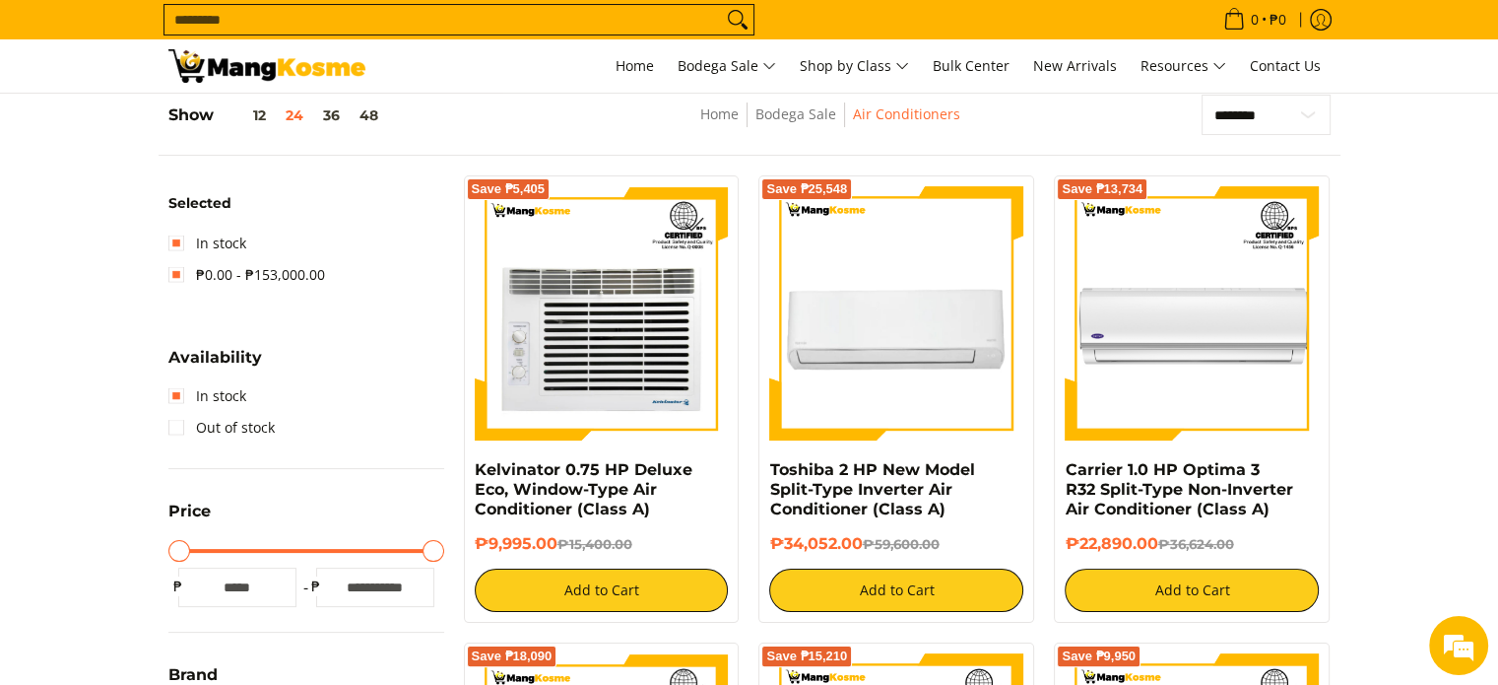
drag, startPoint x: 418, startPoint y: 574, endPoint x: 355, endPoint y: 582, distance: 63.5
click at [355, 582] on input "******" at bounding box center [375, 586] width 118 height 39
type input "**"
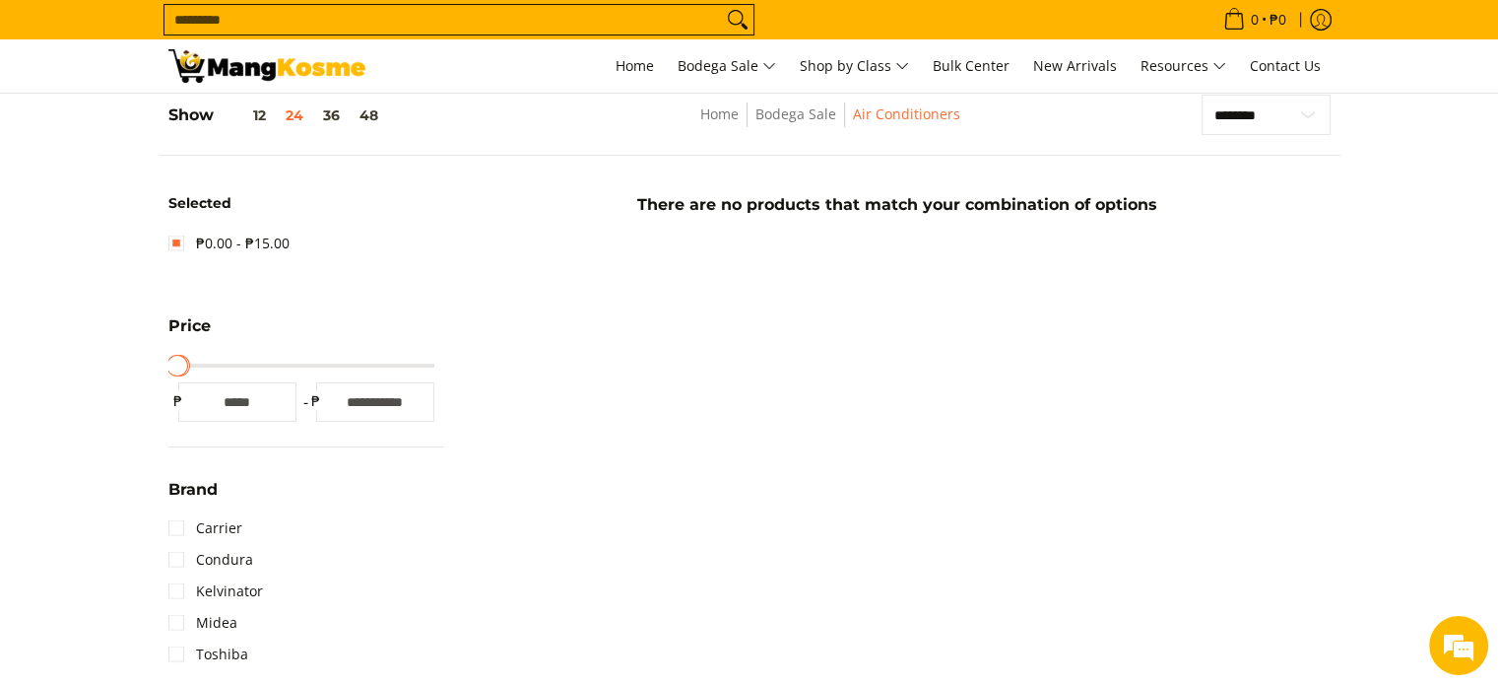
click at [411, 409] on input "**" at bounding box center [375, 401] width 118 height 39
type input "*****"
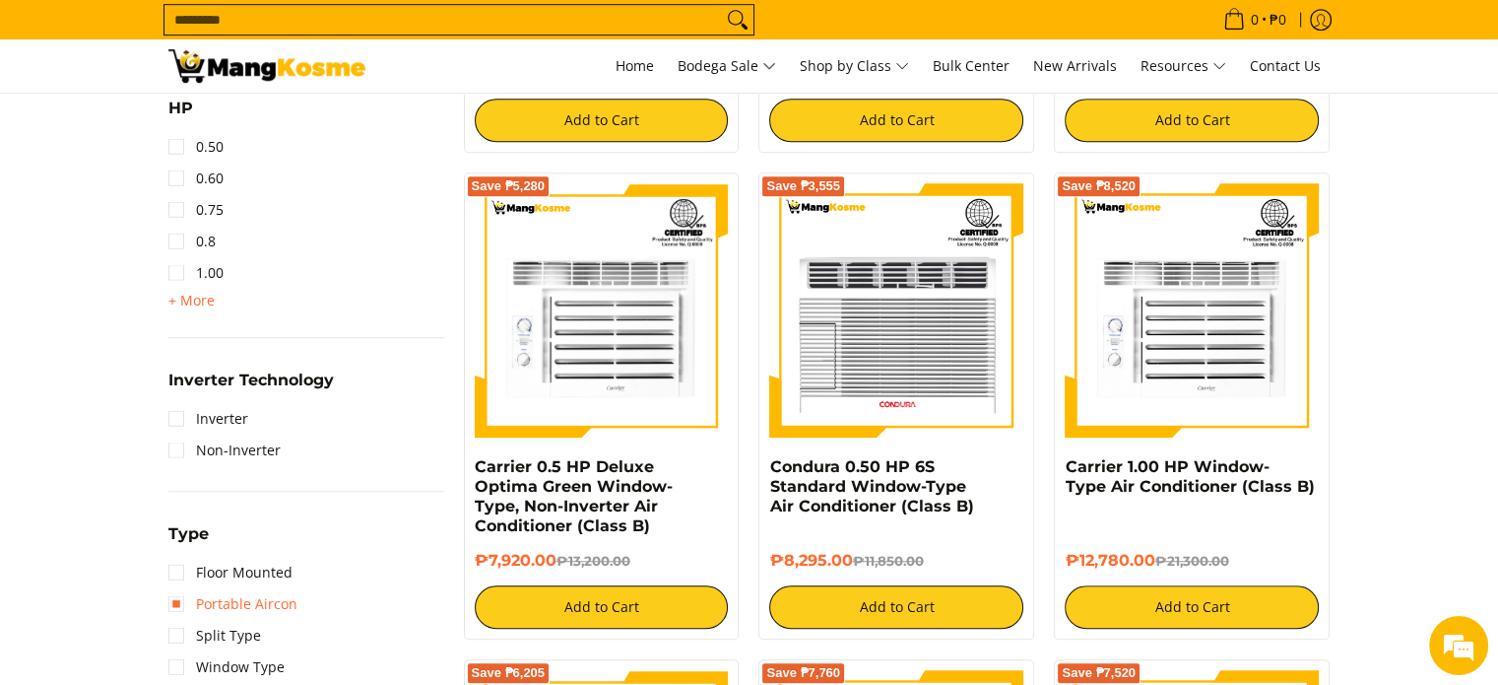
scroll to position [1262, 0]
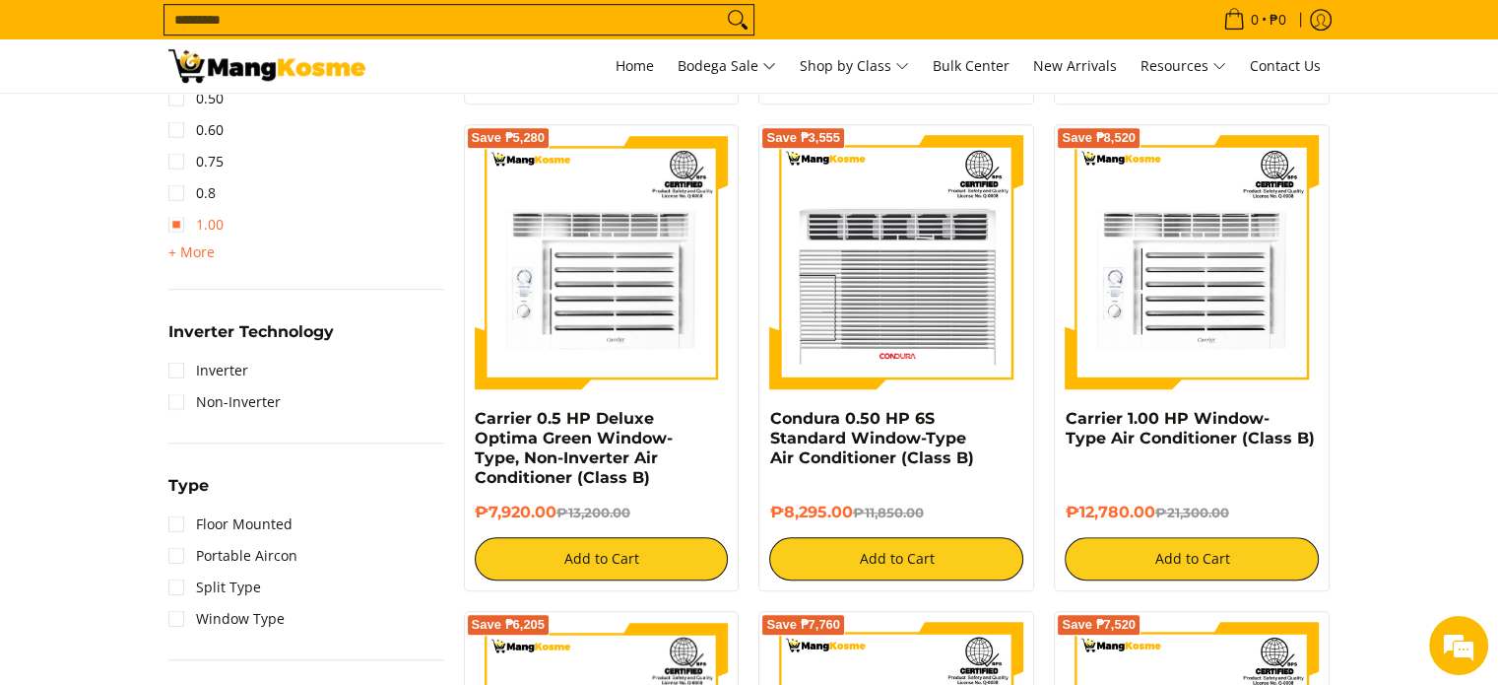
click at [174, 228] on link "1.00" at bounding box center [195, 225] width 55 height 32
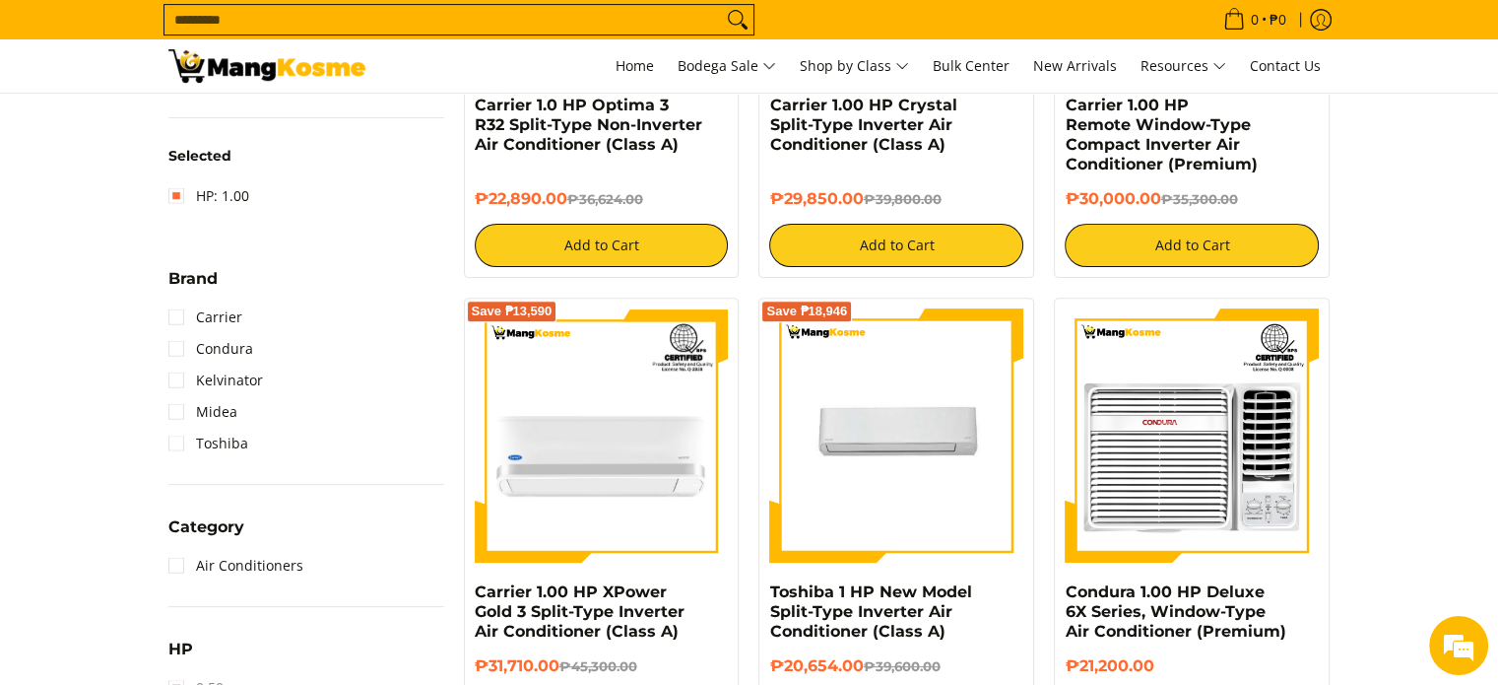
scroll to position [868, 0]
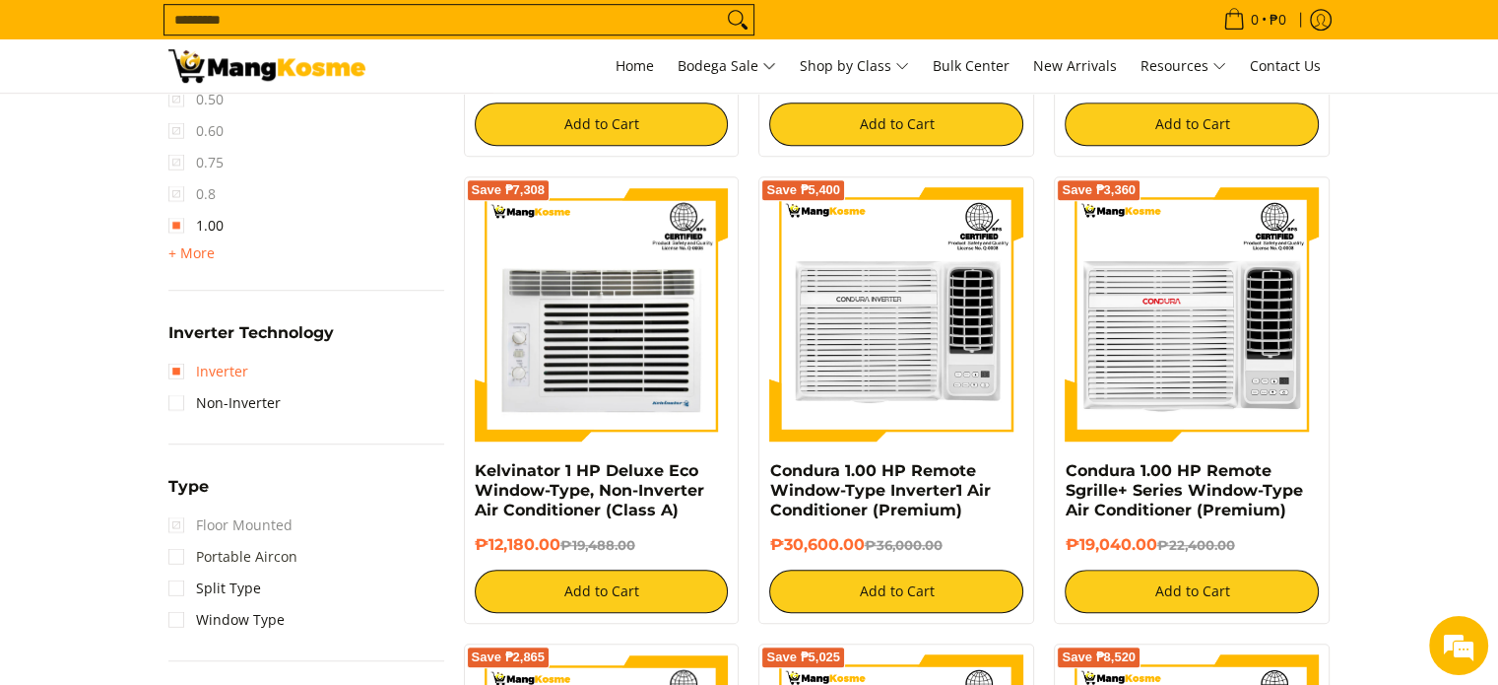
click at [233, 535] on ul "Floor Mounted Portable Aircon Split Type Window Type" at bounding box center [306, 572] width 276 height 126
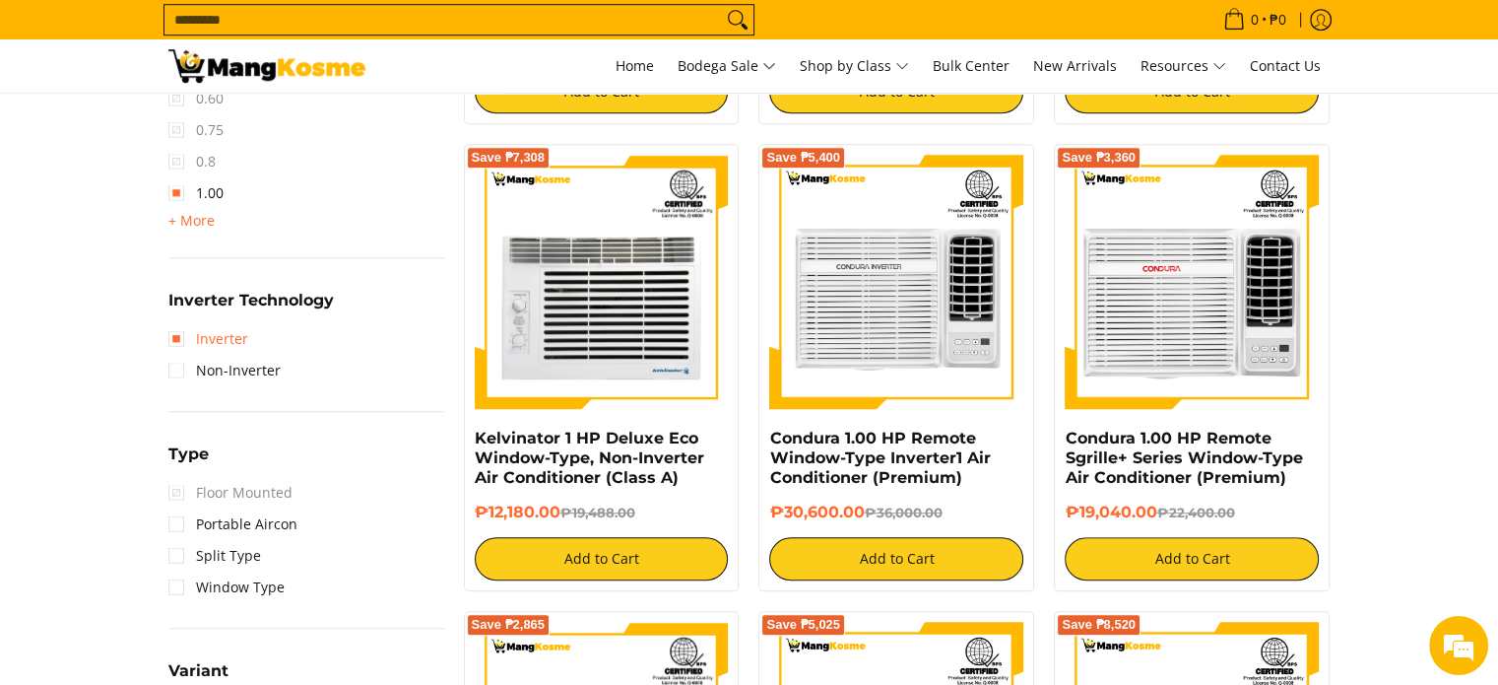
click at [212, 338] on link "Inverter" at bounding box center [208, 339] width 80 height 32
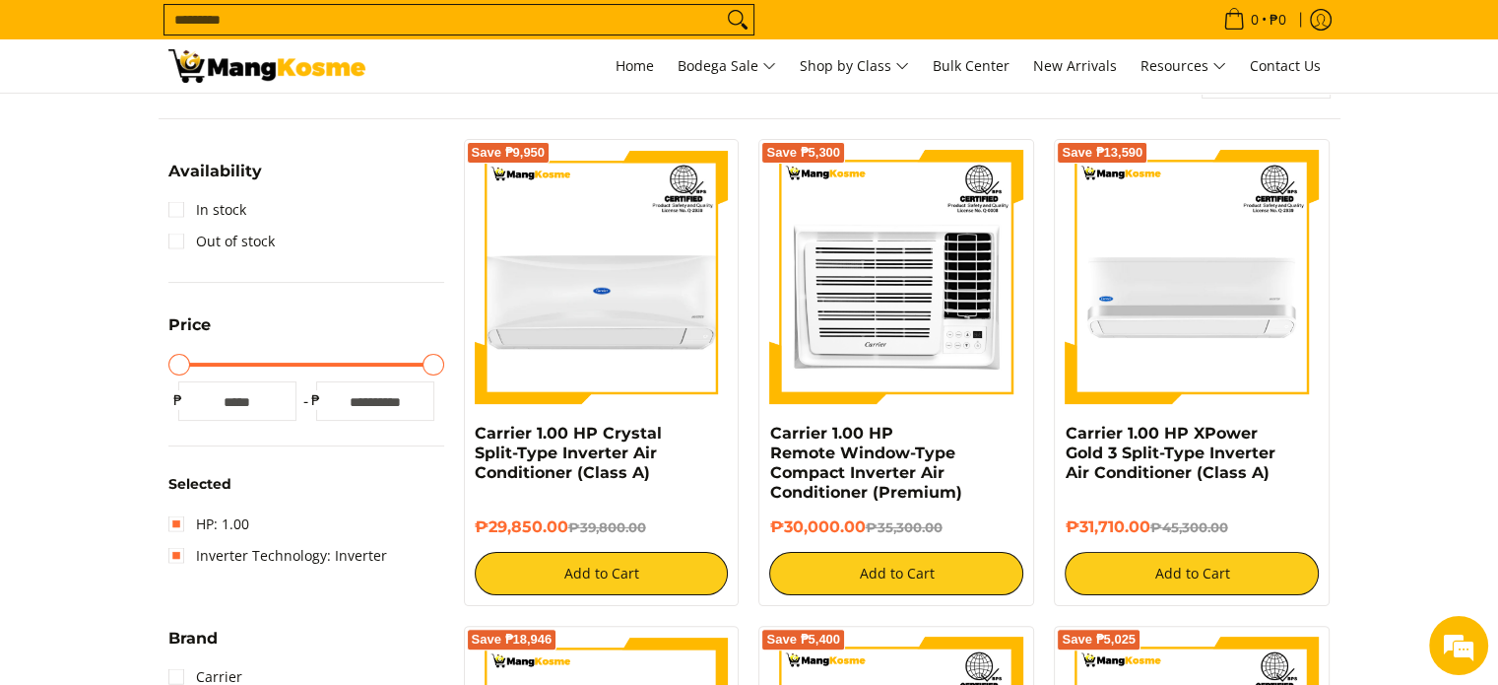
scroll to position [277, 0]
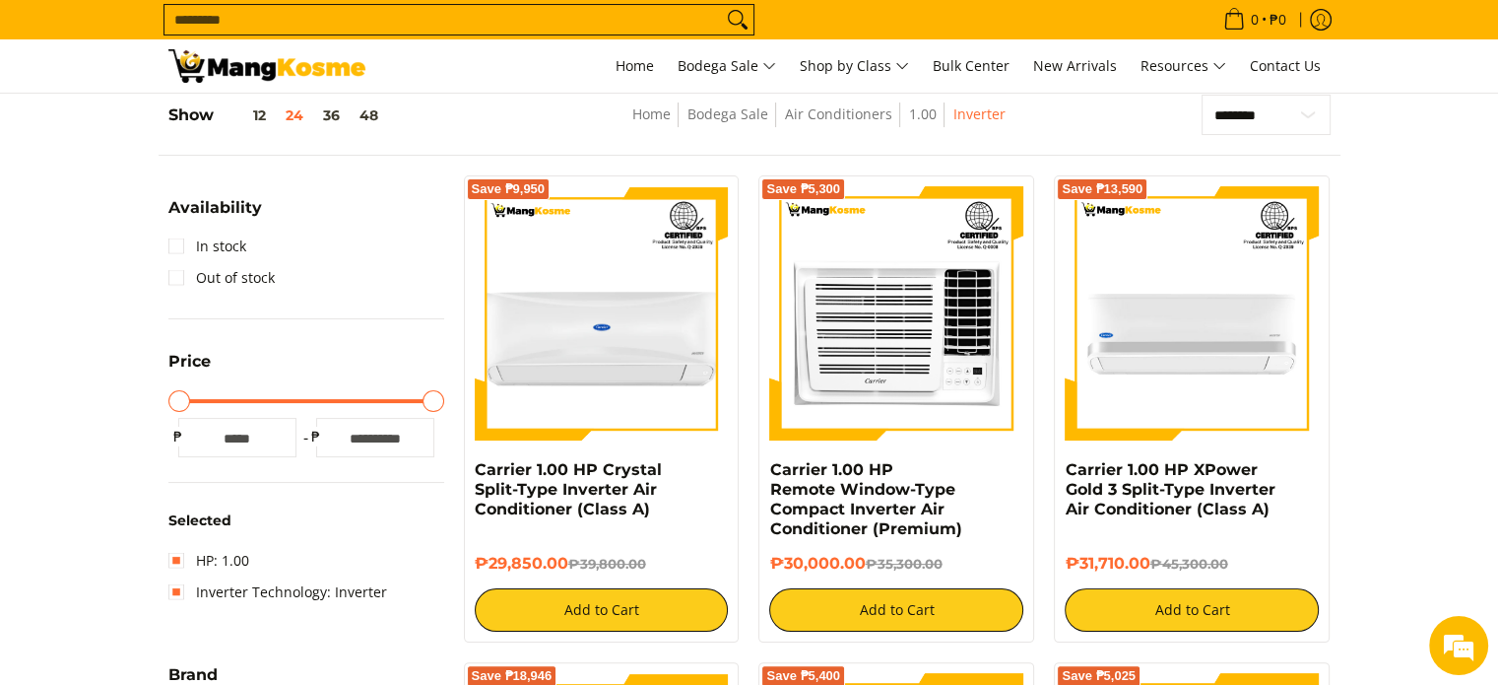
drag, startPoint x: 398, startPoint y: 432, endPoint x: 276, endPoint y: 432, distance: 122.2
click at [276, 432] on div "Minimum Price * ₱ Maximum Price ***** ₱" at bounding box center [306, 437] width 276 height 39
type input "*****"
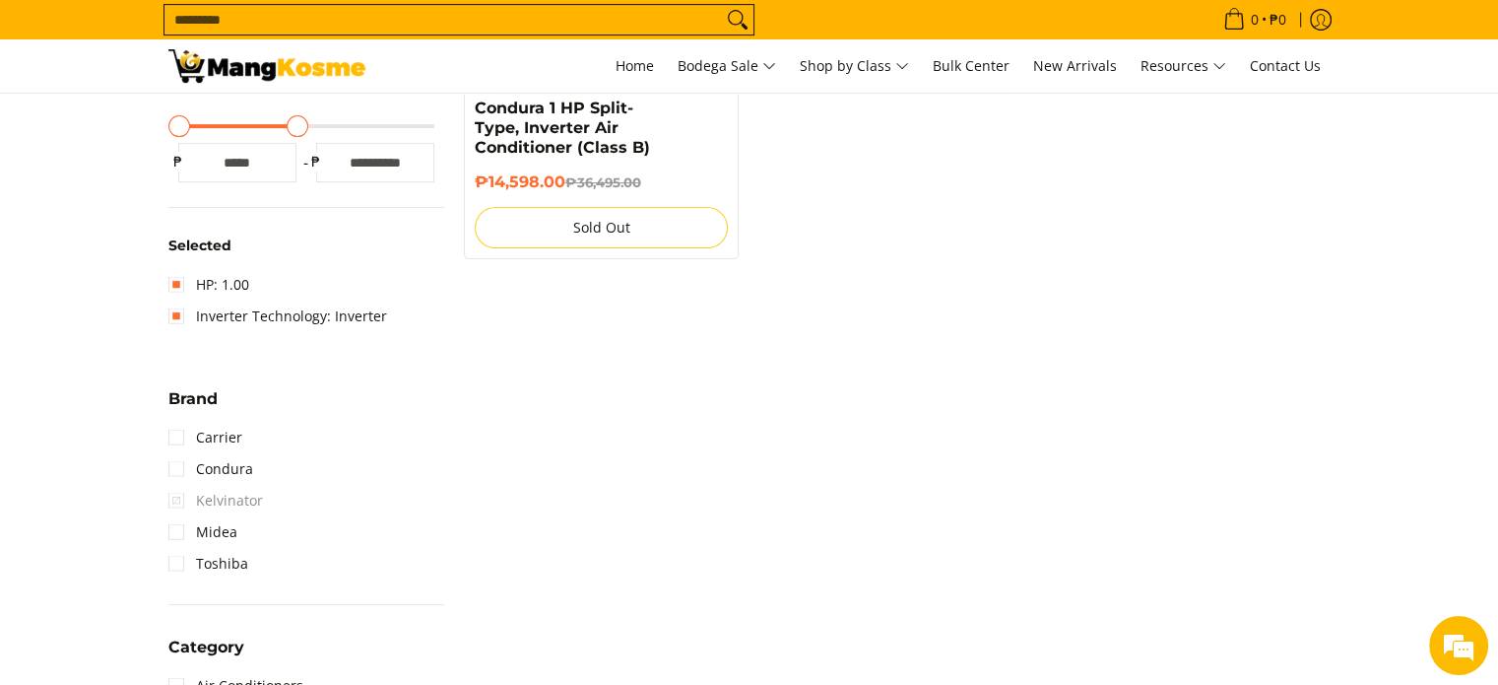
scroll to position [671, 0]
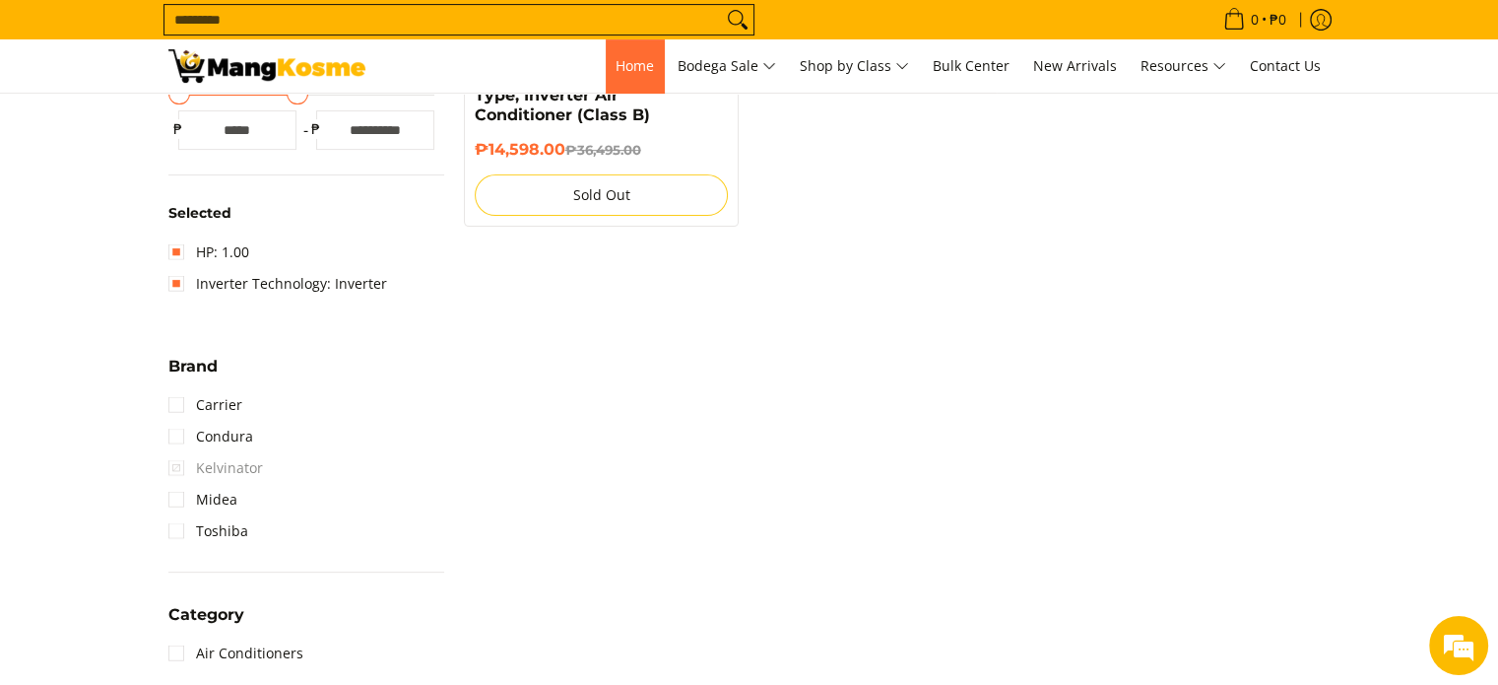
click at [637, 83] on link "Home" at bounding box center [635, 65] width 58 height 53
